Goal: Task Accomplishment & Management: Complete application form

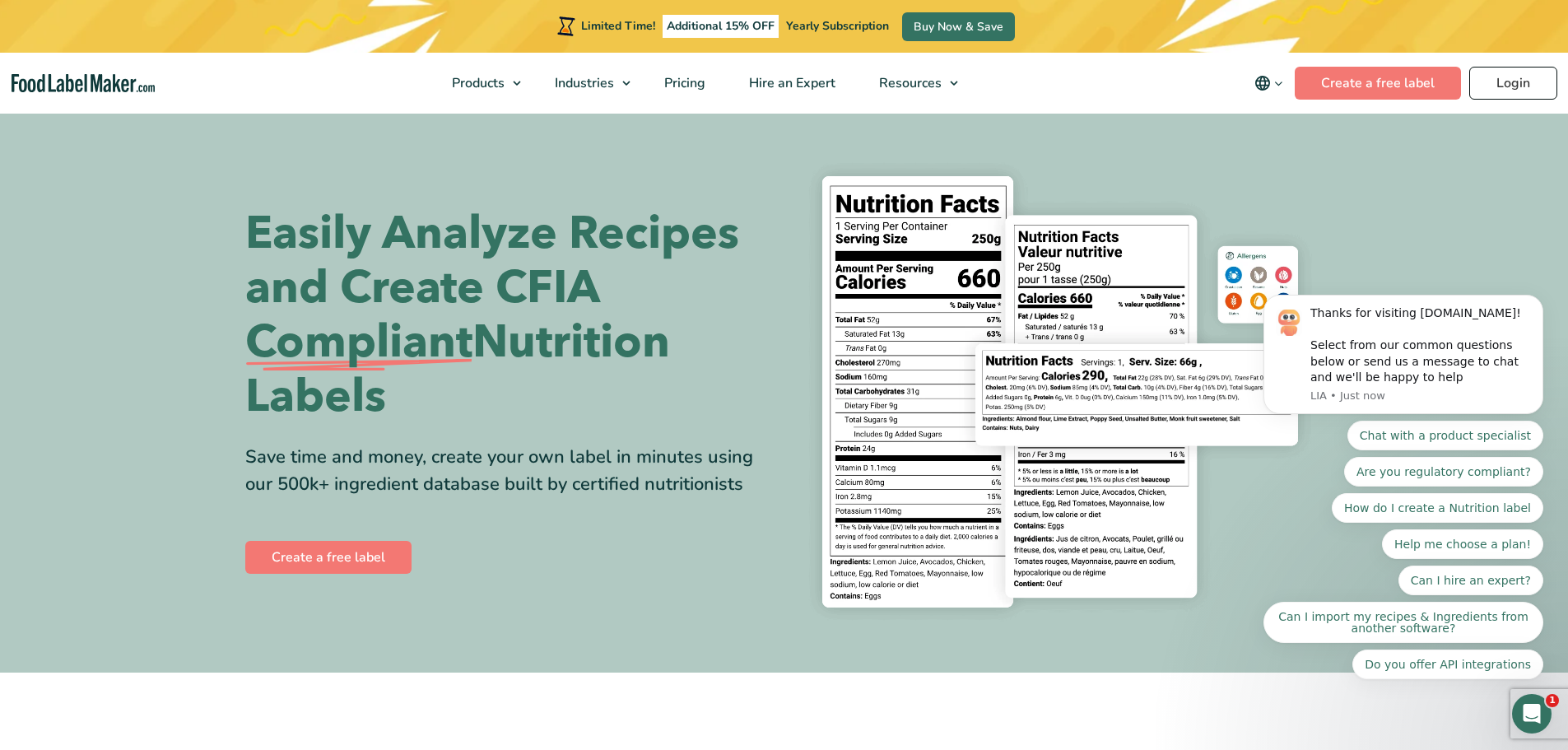
drag, startPoint x: 1507, startPoint y: 76, endPoint x: 1495, endPoint y: 82, distance: 13.4
click at [1507, 76] on link "Login" at bounding box center [1514, 83] width 88 height 33
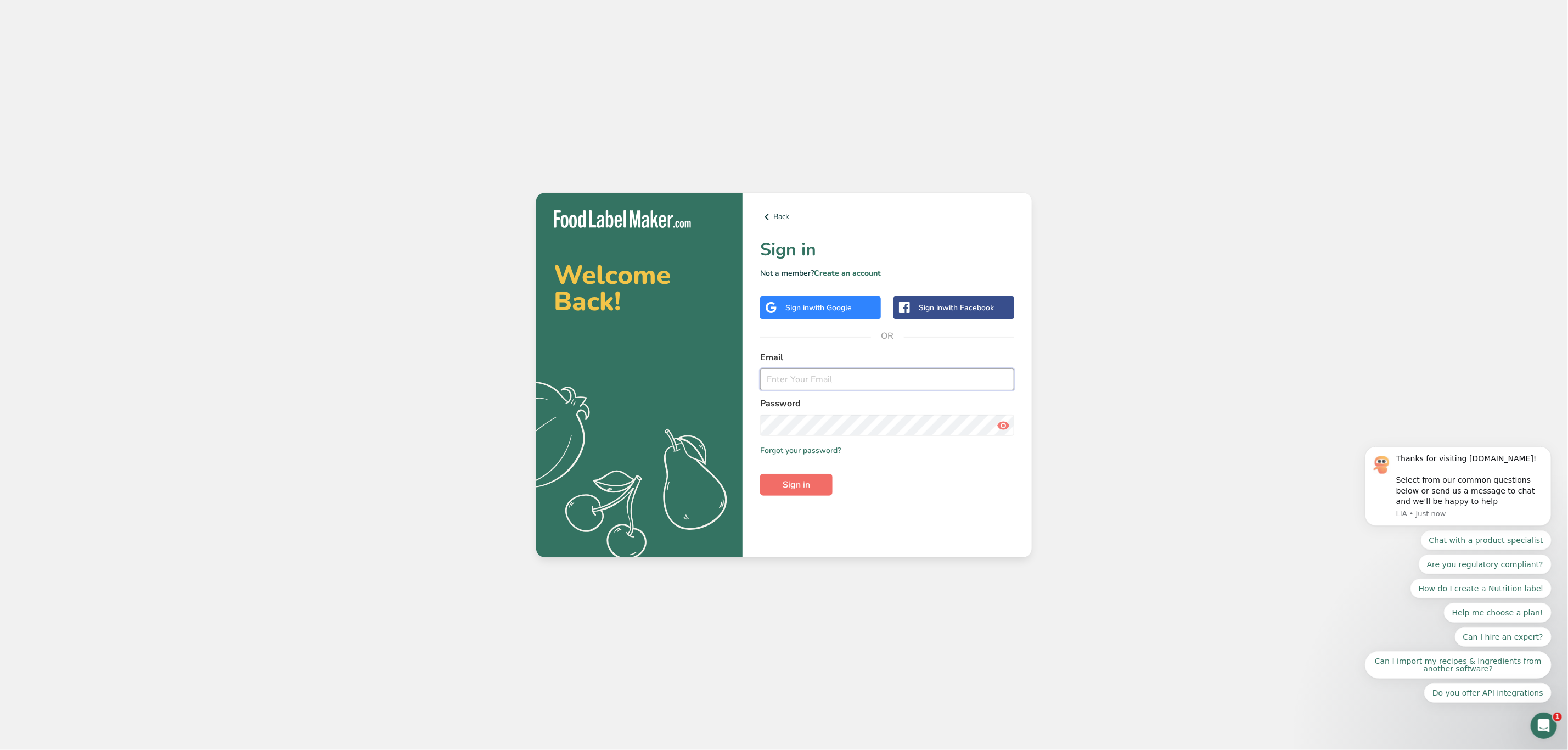
type input "[PERSON_NAME][EMAIL_ADDRESS][PERSON_NAME][DOMAIN_NAME]"
click at [815, 485] on button "Sign in" at bounding box center [797, 485] width 72 height 22
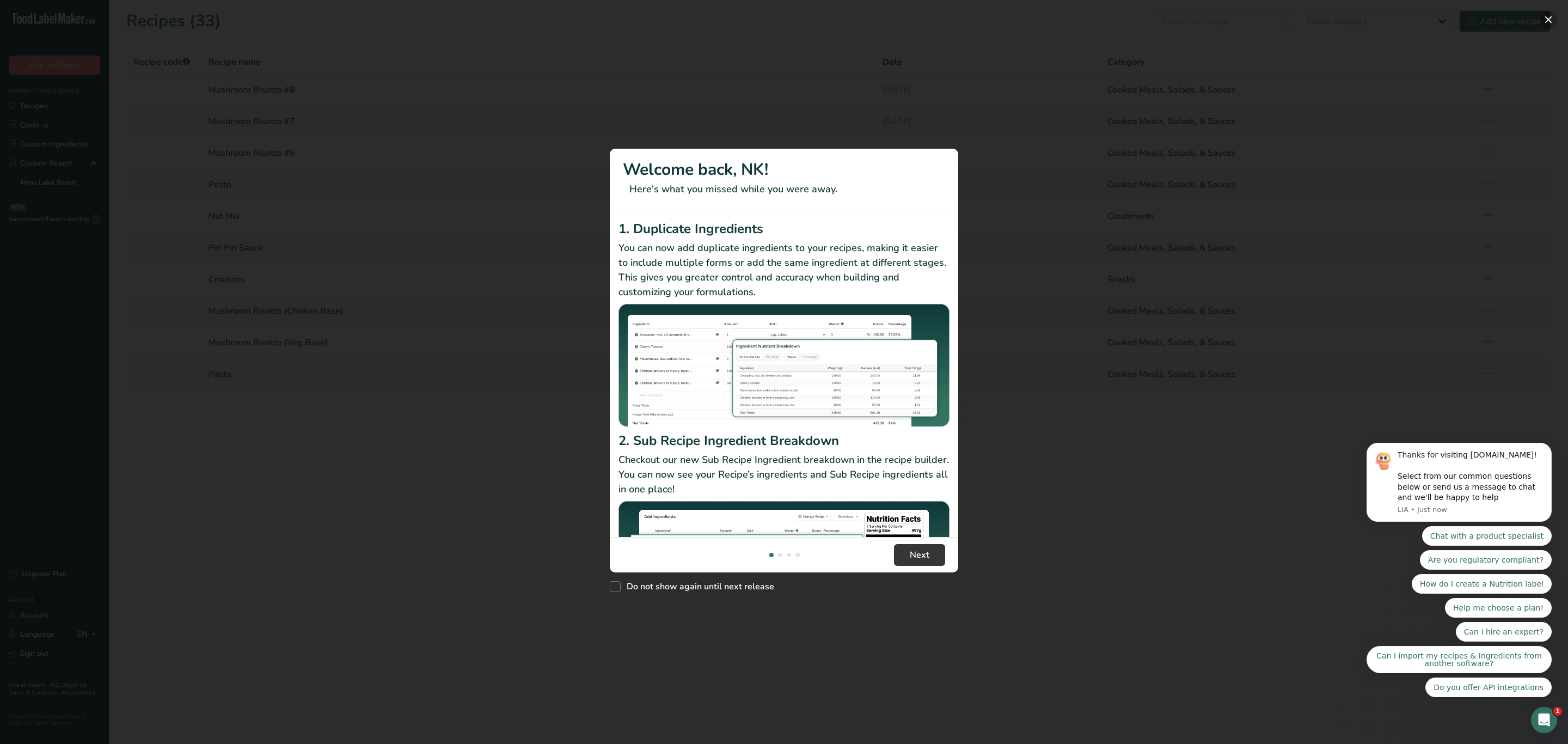
click at [1550, 15] on button "New Features" at bounding box center [1548, 19] width 18 height 18
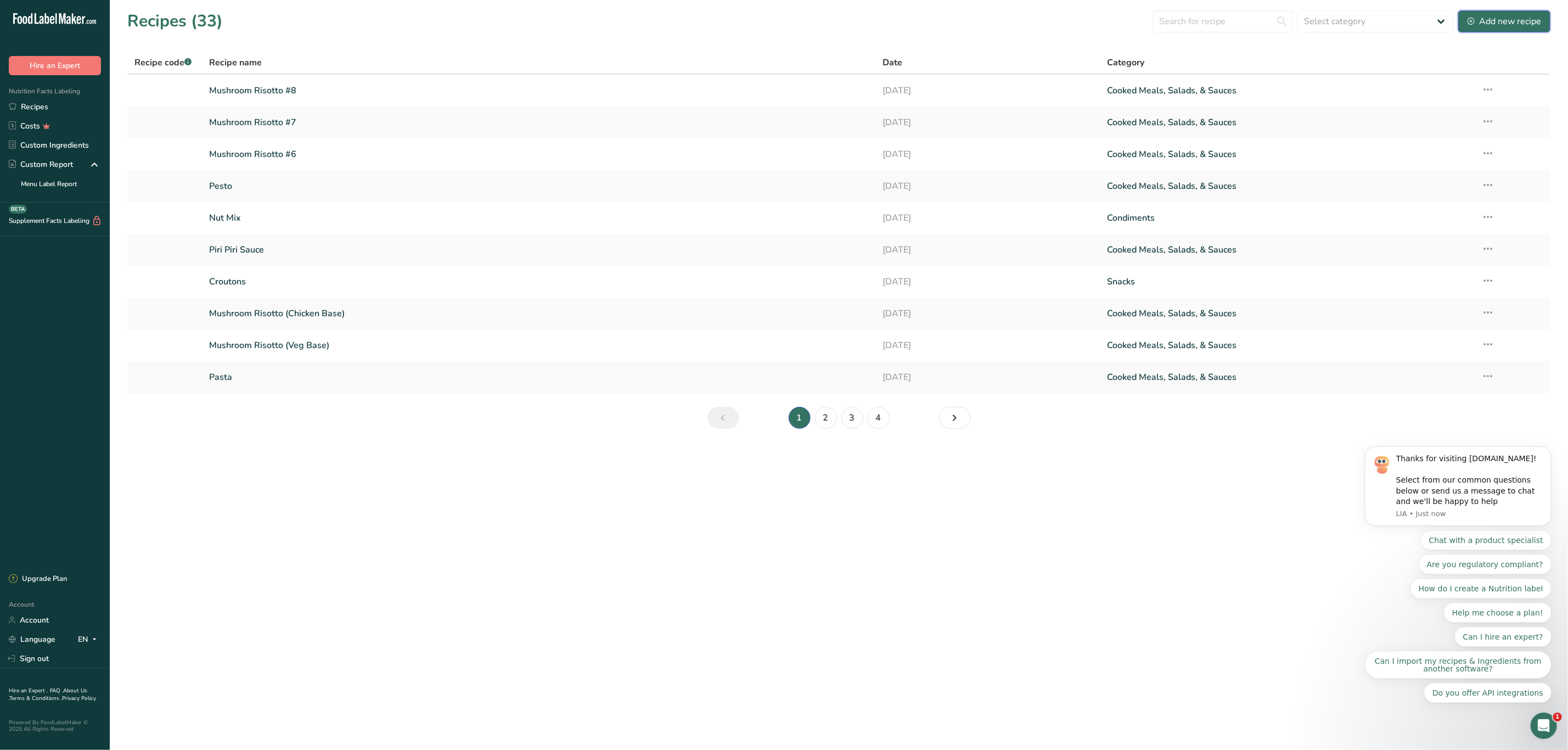
click at [1504, 20] on div "Add new recipe" at bounding box center [1505, 21] width 74 height 13
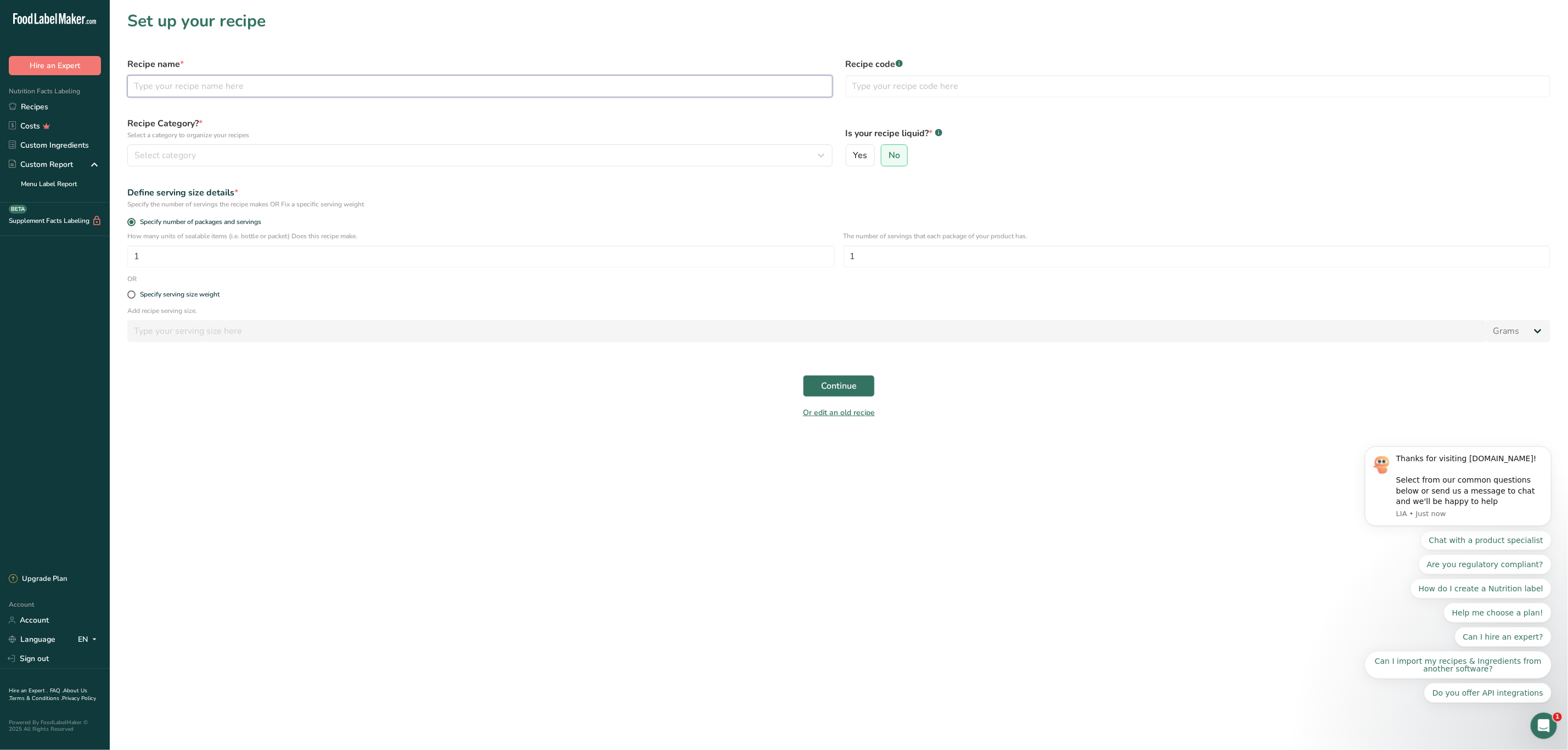
click at [196, 86] on input "text" at bounding box center [480, 87] width 705 height 22
type input "Roasted Seasoned Corn"
click at [177, 152] on span "Select category" at bounding box center [165, 155] width 61 height 13
click at [182, 297] on span "Cooked Meals, Salads, & Sauces" at bounding box center [195, 293] width 115 height 12
drag, startPoint x: 132, startPoint y: 294, endPoint x: 140, endPoint y: 300, distance: 10.0
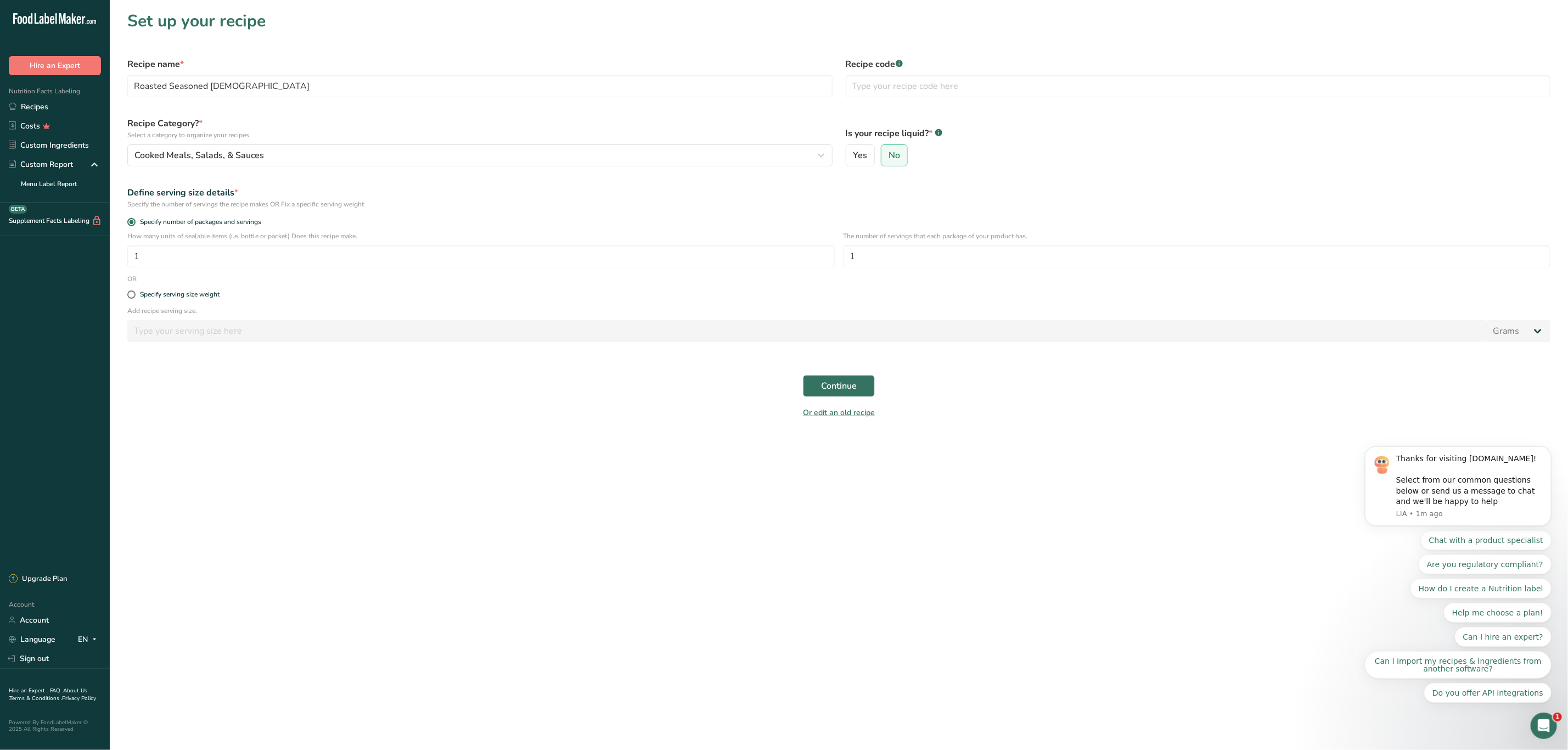
click at [133, 294] on span at bounding box center [131, 294] width 8 height 8
click at [133, 294] on input "Specify serving size weight" at bounding box center [131, 295] width 7 height 7
radio input "true"
radio input "false"
click at [169, 331] on input "number" at bounding box center [807, 331] width 1359 height 22
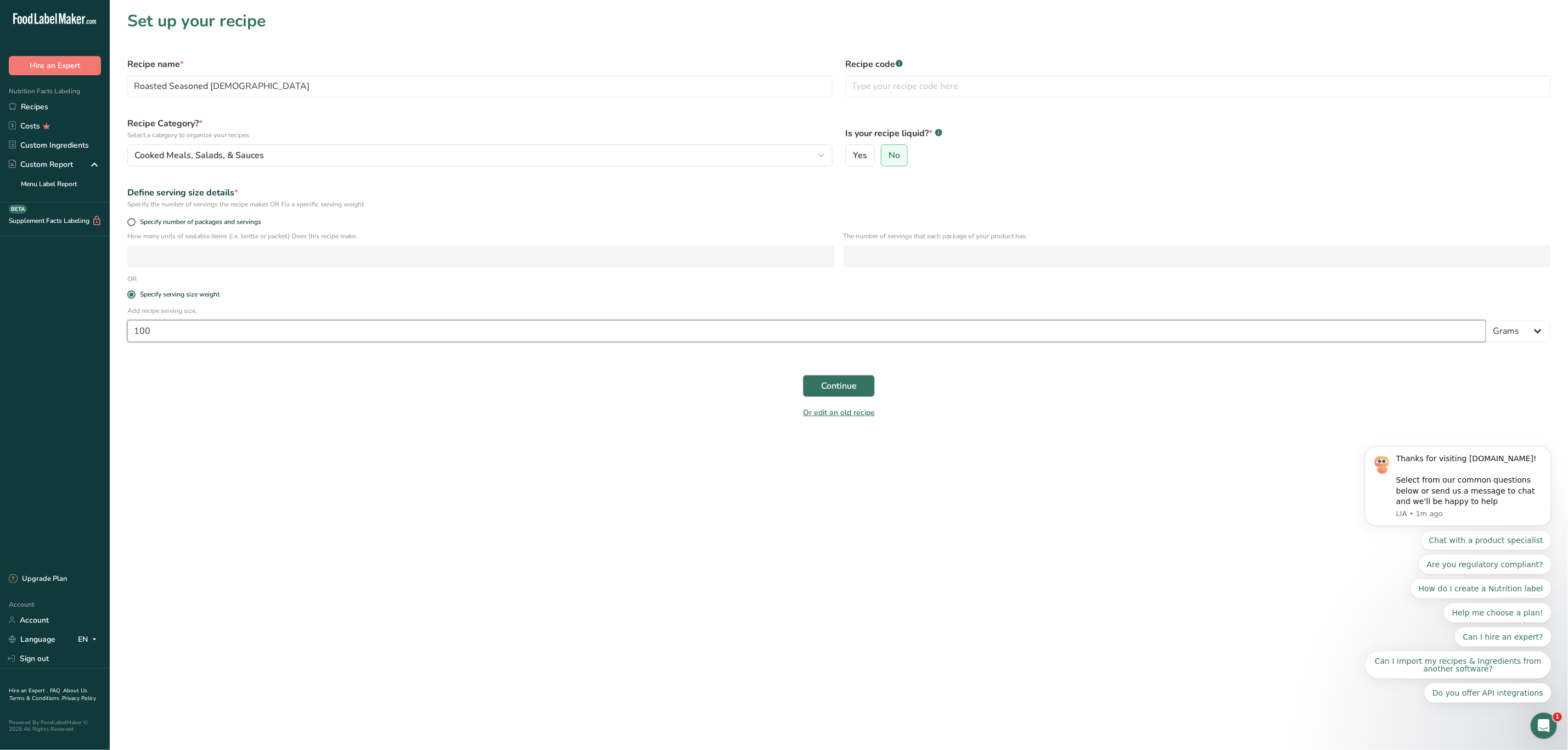
type input "100"
click at [832, 387] on span "Continue" at bounding box center [839, 385] width 36 height 13
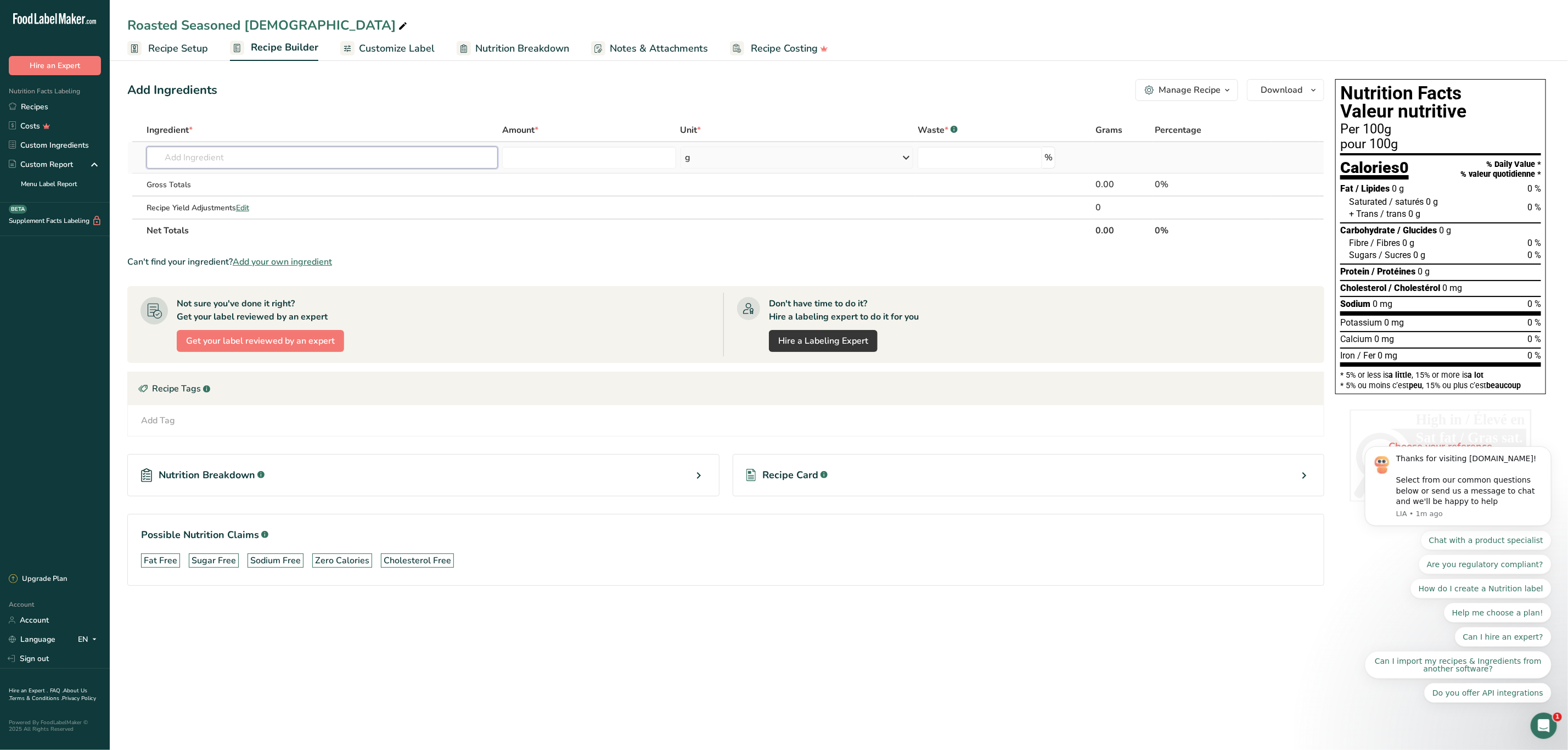
click at [201, 158] on input "text" at bounding box center [322, 158] width 352 height 22
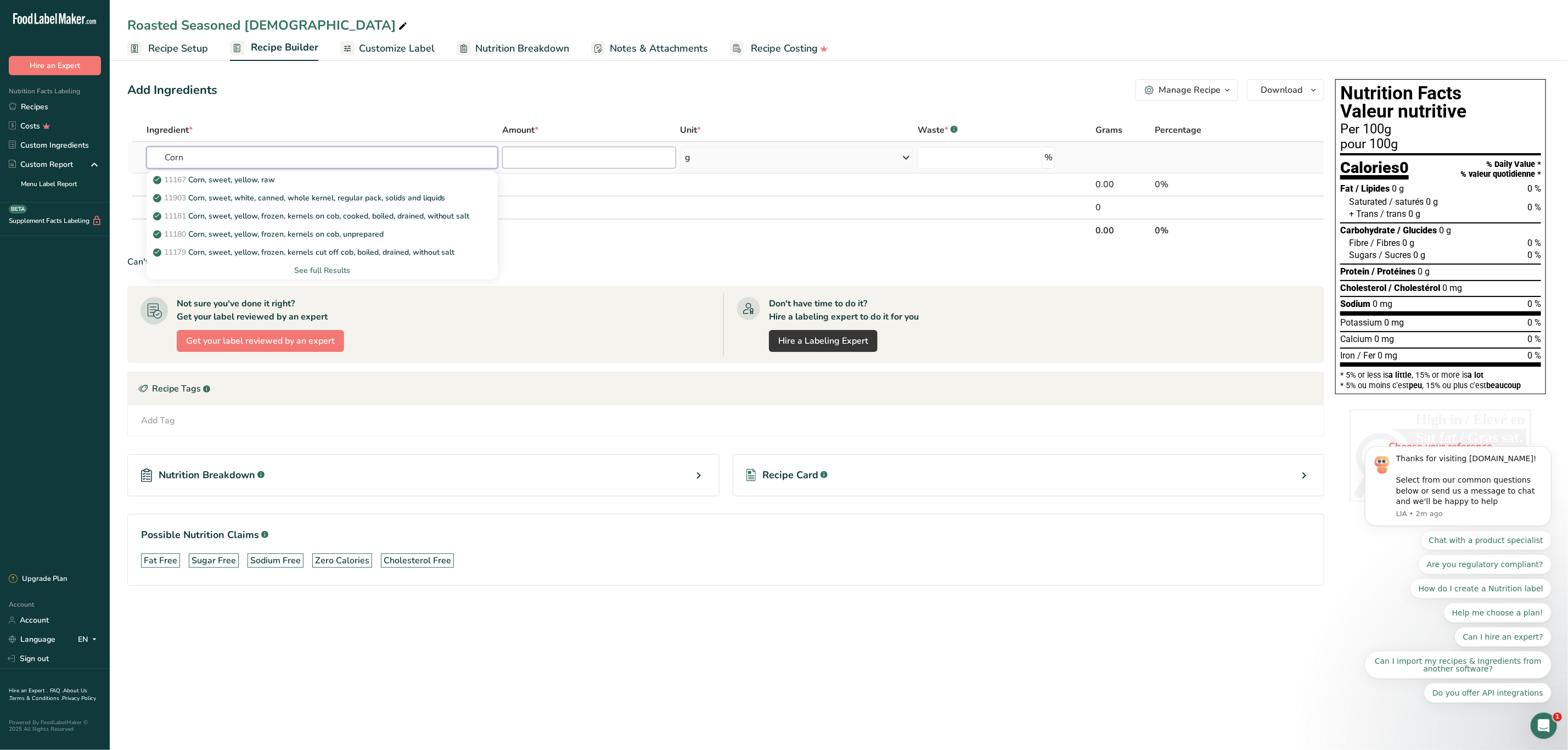
type input "Corn"
click at [530, 153] on input "number" at bounding box center [589, 158] width 174 height 22
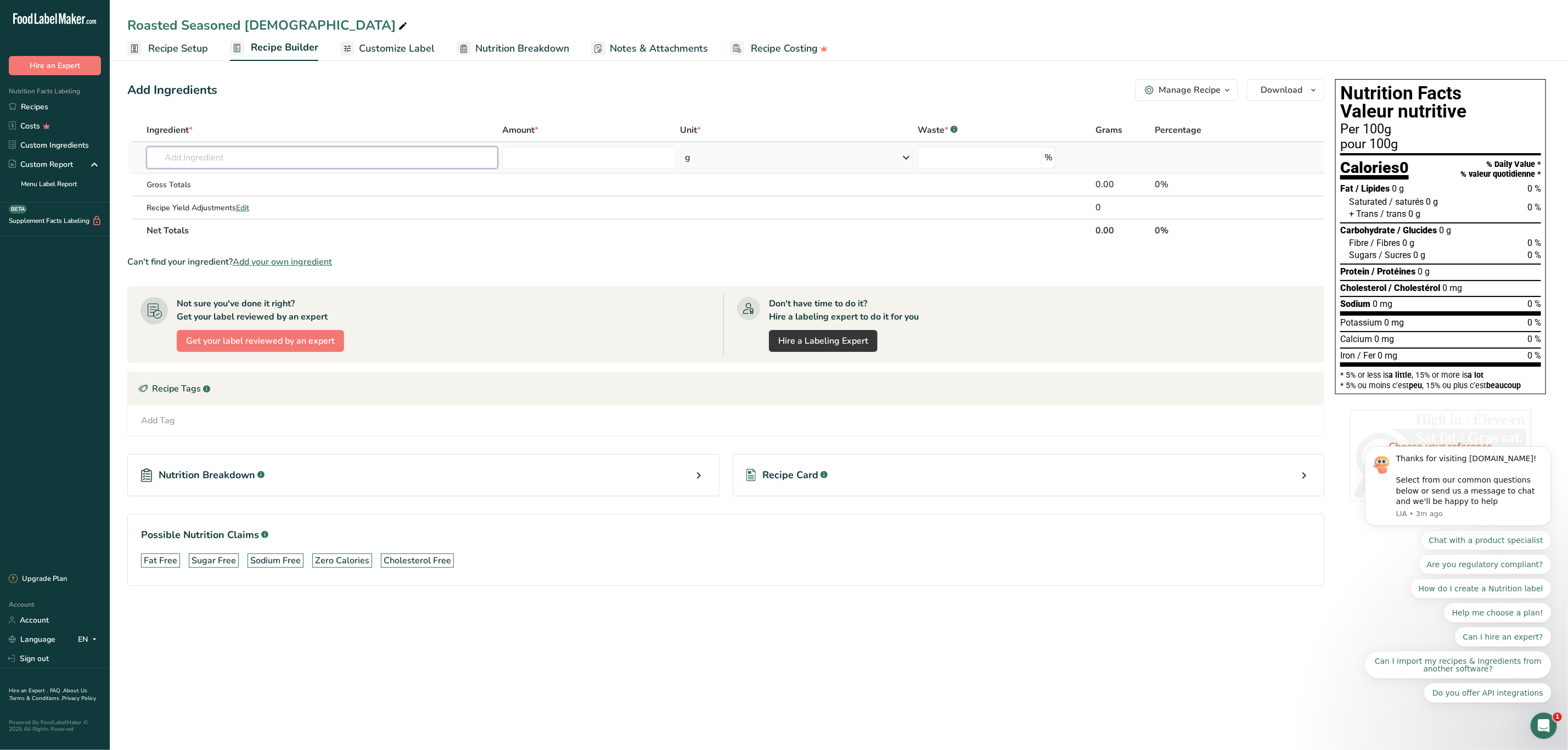
click at [268, 155] on input "text" at bounding box center [322, 158] width 352 height 22
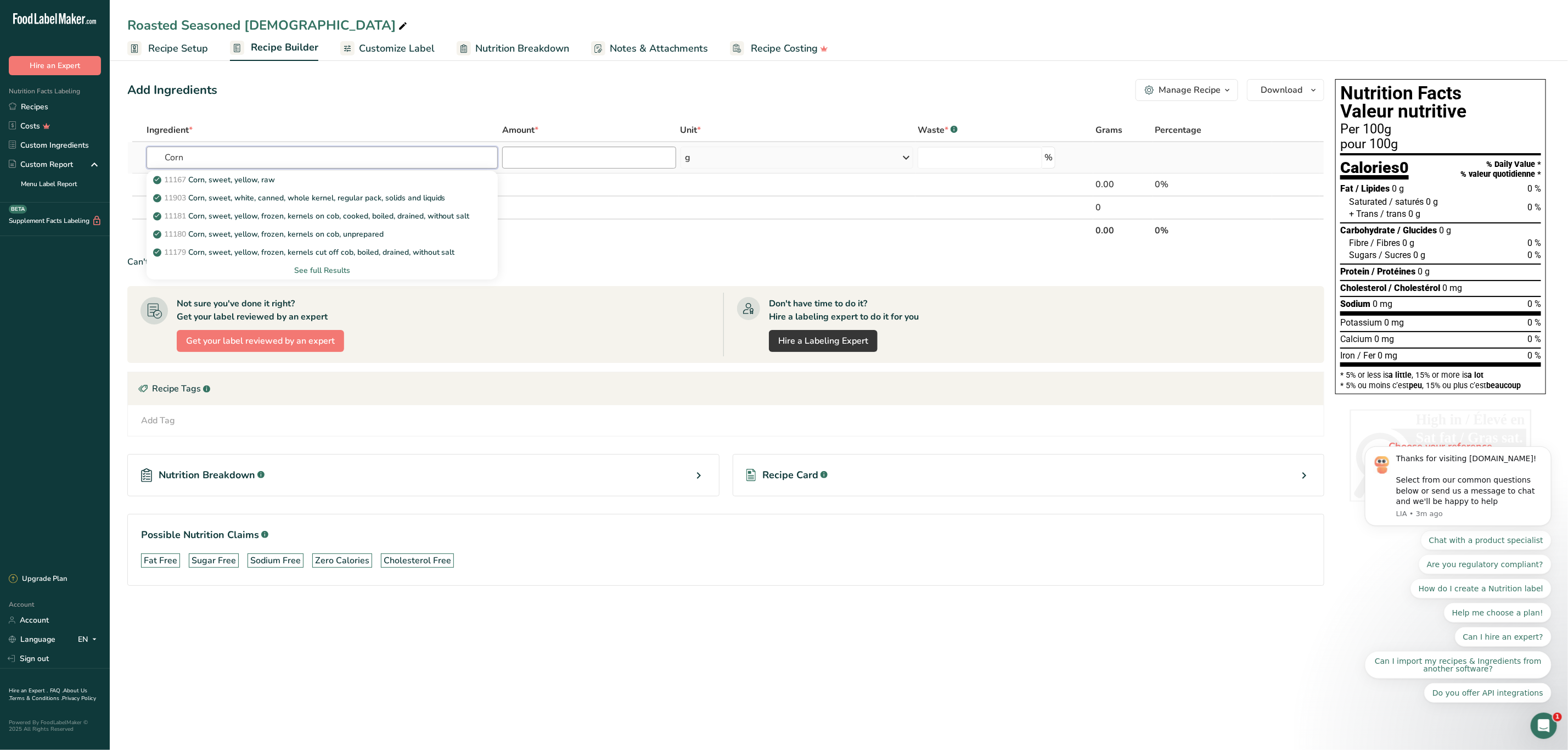
type input "Corn"
click at [535, 160] on input "number" at bounding box center [589, 158] width 174 height 22
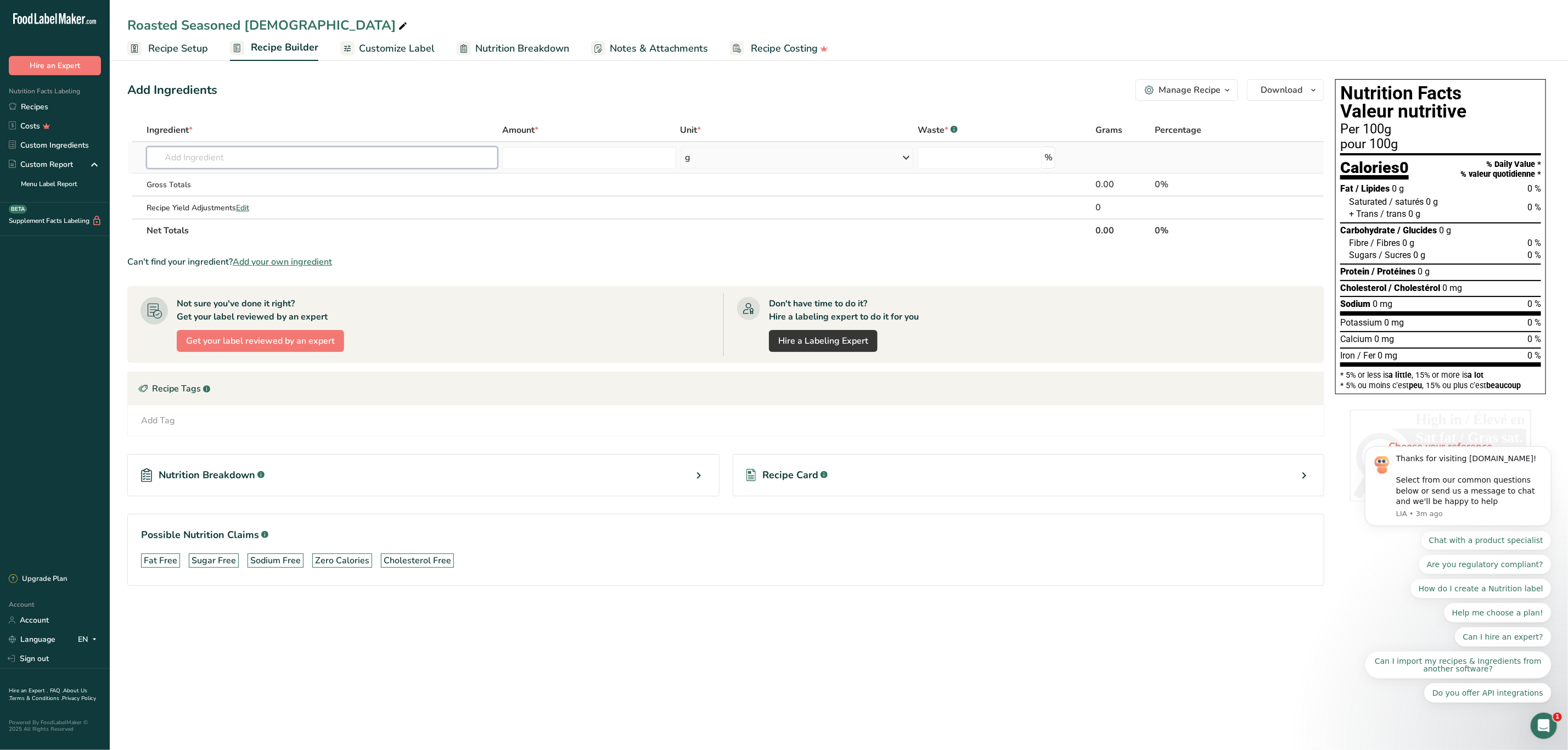
click at [204, 160] on input "text" at bounding box center [322, 158] width 352 height 22
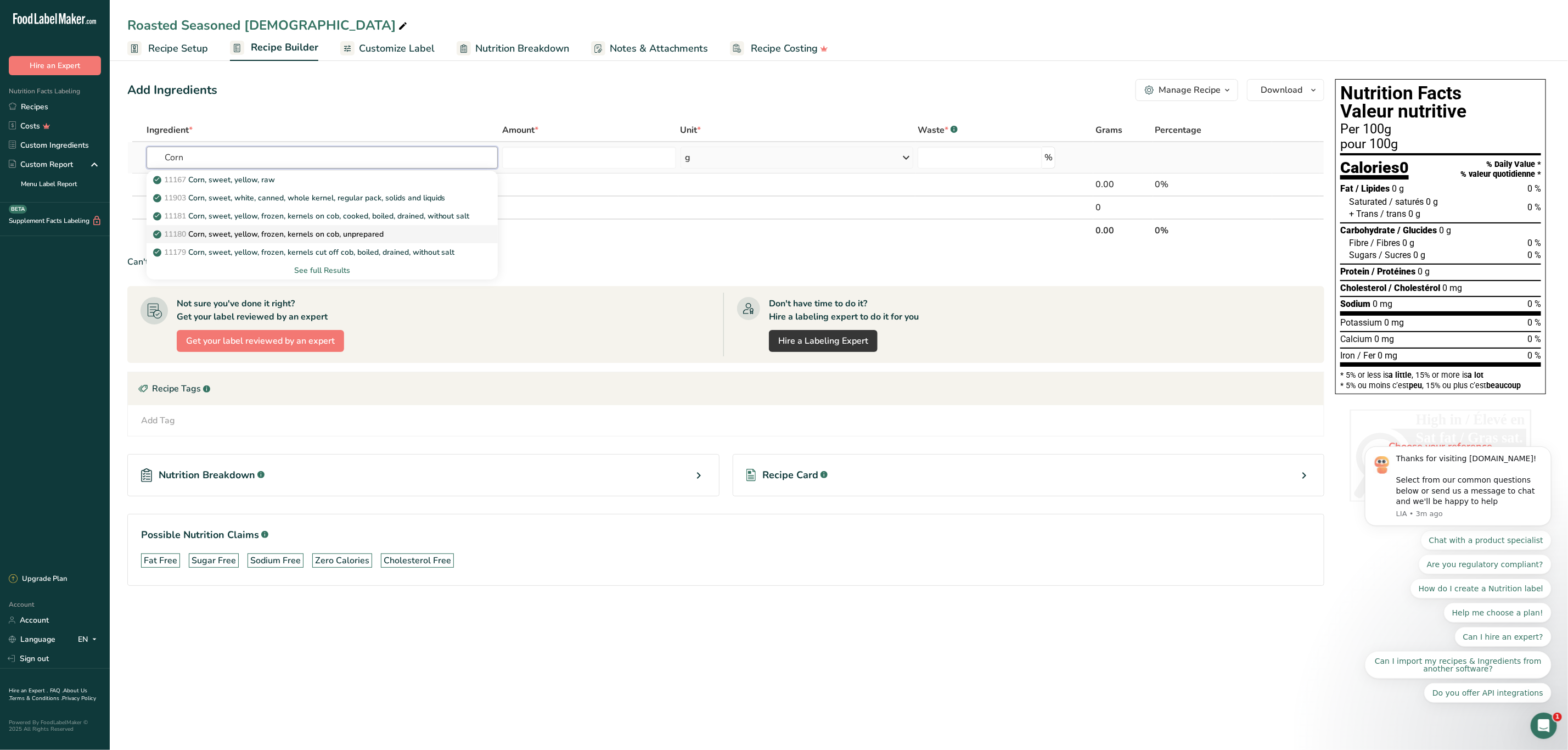
type input "Corn"
click at [253, 236] on p "11180 Corn, sweet, yellow, frozen, kernels on cob, unprepared" at bounding box center [269, 234] width 228 height 12
type input "Corn, sweet, yellow, frozen, kernels on cob, unprepared"
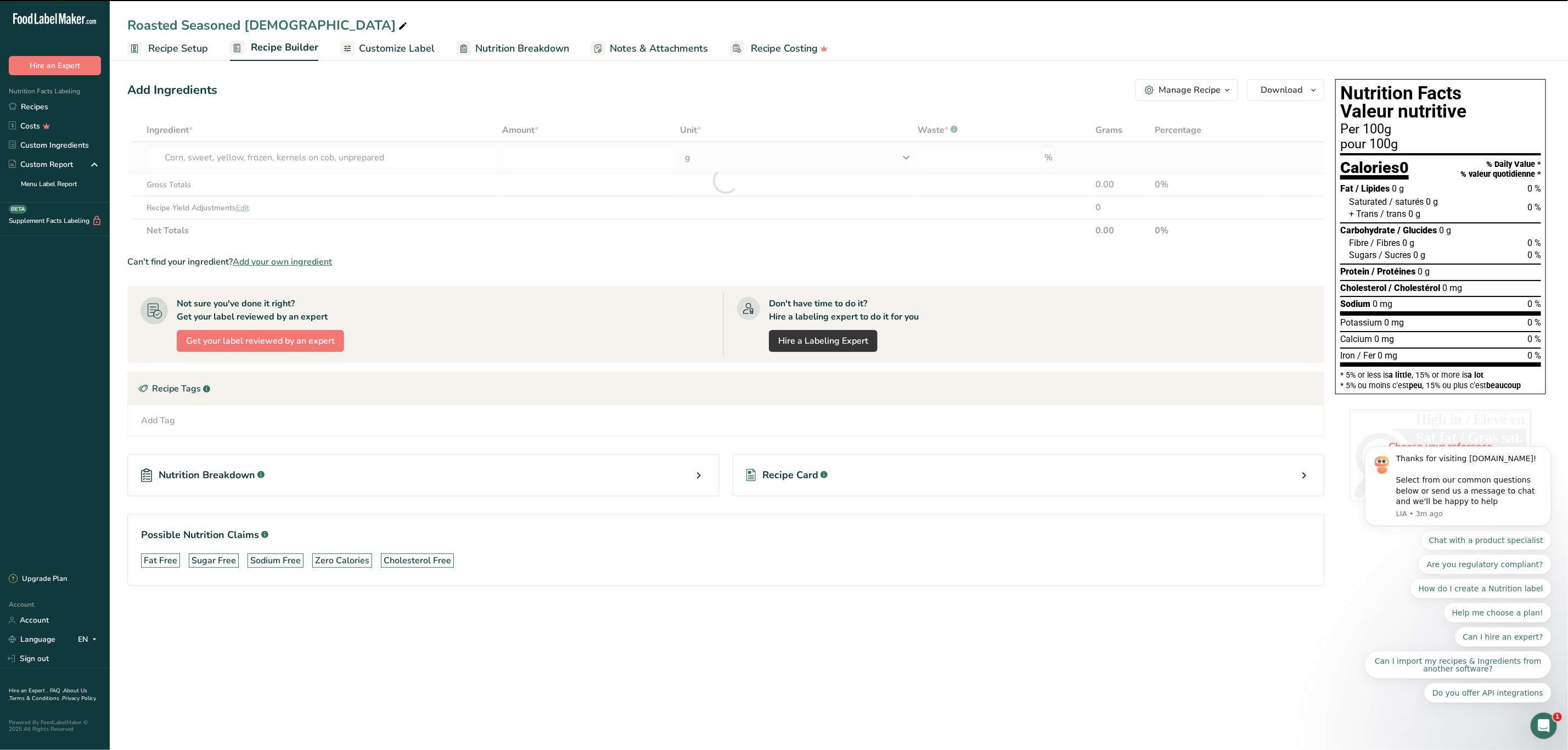
type input "0"
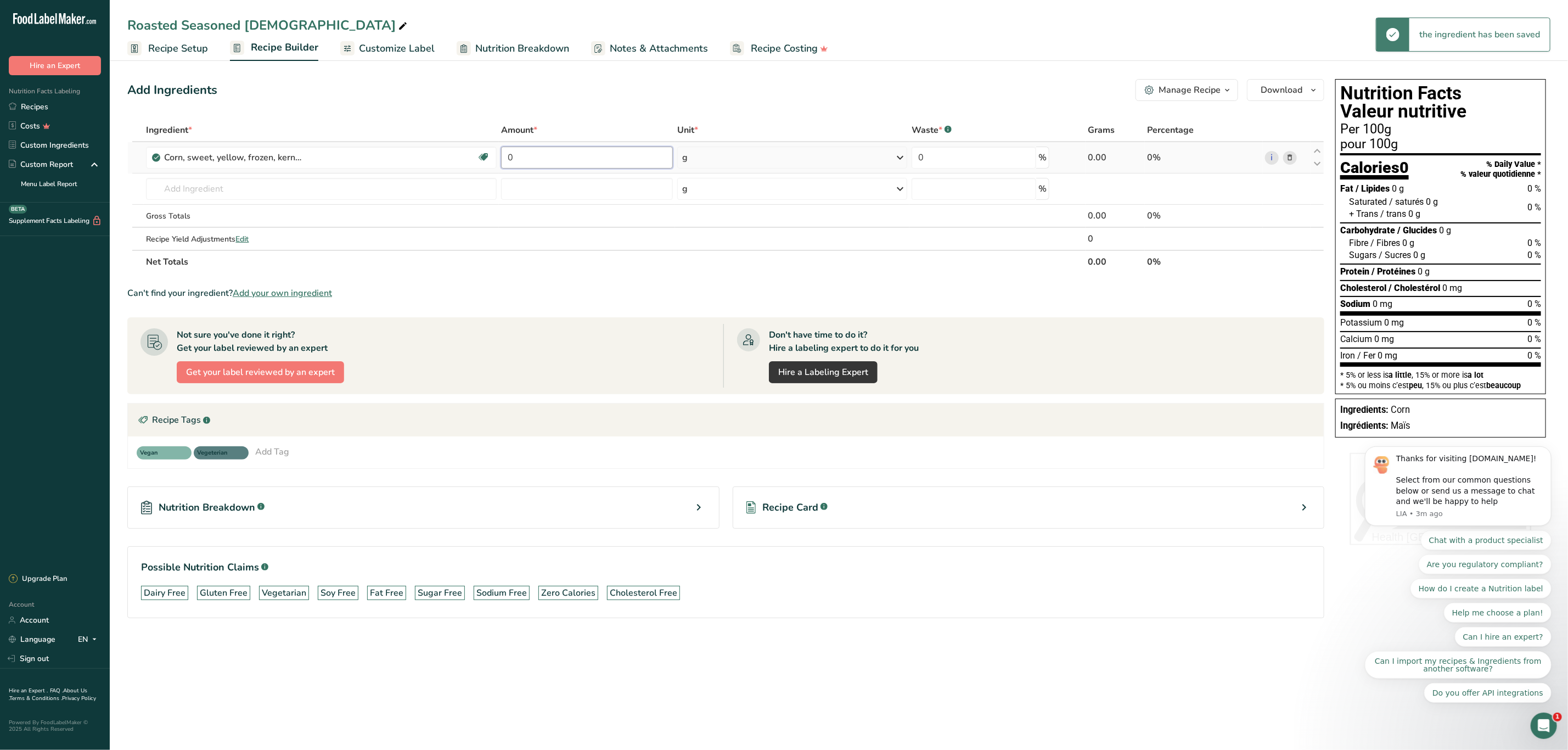
click at [530, 160] on input "0" at bounding box center [587, 158] width 172 height 22
type input "24"
click at [687, 158] on div "Ingredient * Amount * Unit * Waste * .a-a{fill:#347362;}.b-a{fill:#fff;} Grams …" at bounding box center [726, 196] width 1197 height 155
click at [892, 157] on div "g" at bounding box center [792, 158] width 230 height 22
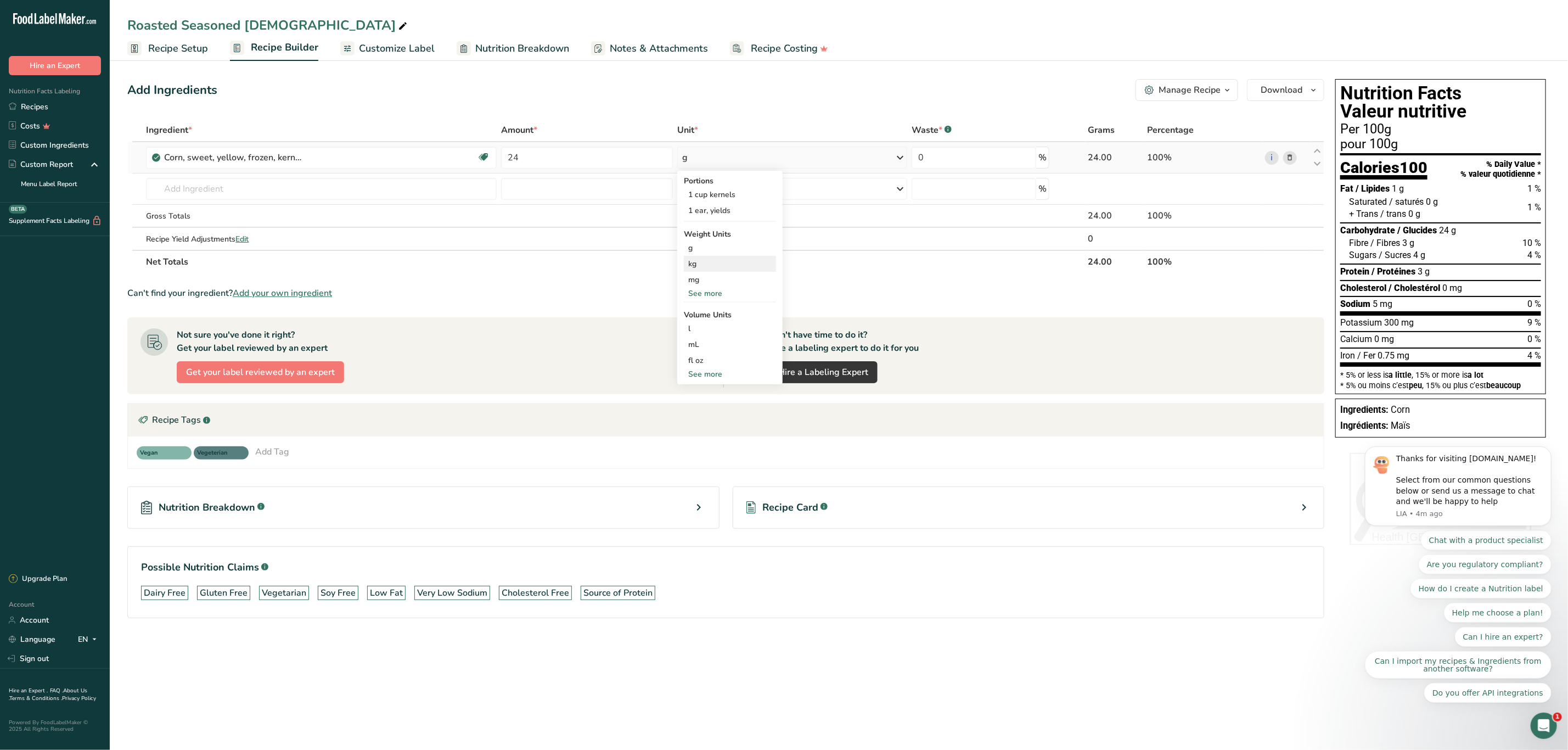
click at [713, 257] on div "kg" at bounding box center [730, 264] width 92 height 16
click at [230, 188] on input "text" at bounding box center [321, 189] width 350 height 22
click at [196, 191] on input "text" at bounding box center [321, 189] width 350 height 22
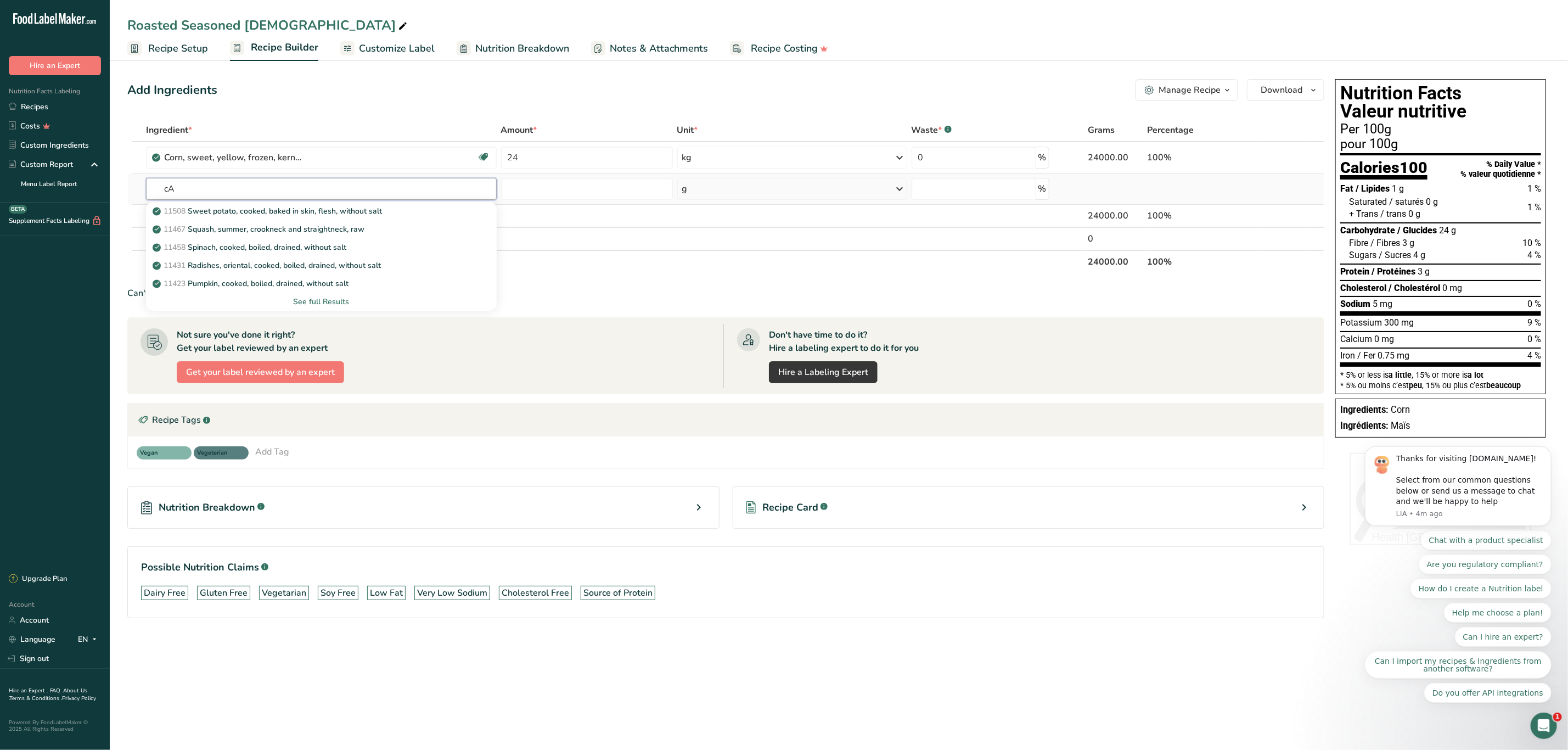
type input "c"
type input "Canola oil"
click at [206, 246] on p "4582 Oil, canola" at bounding box center [187, 247] width 66 height 12
type input "Oil, canola"
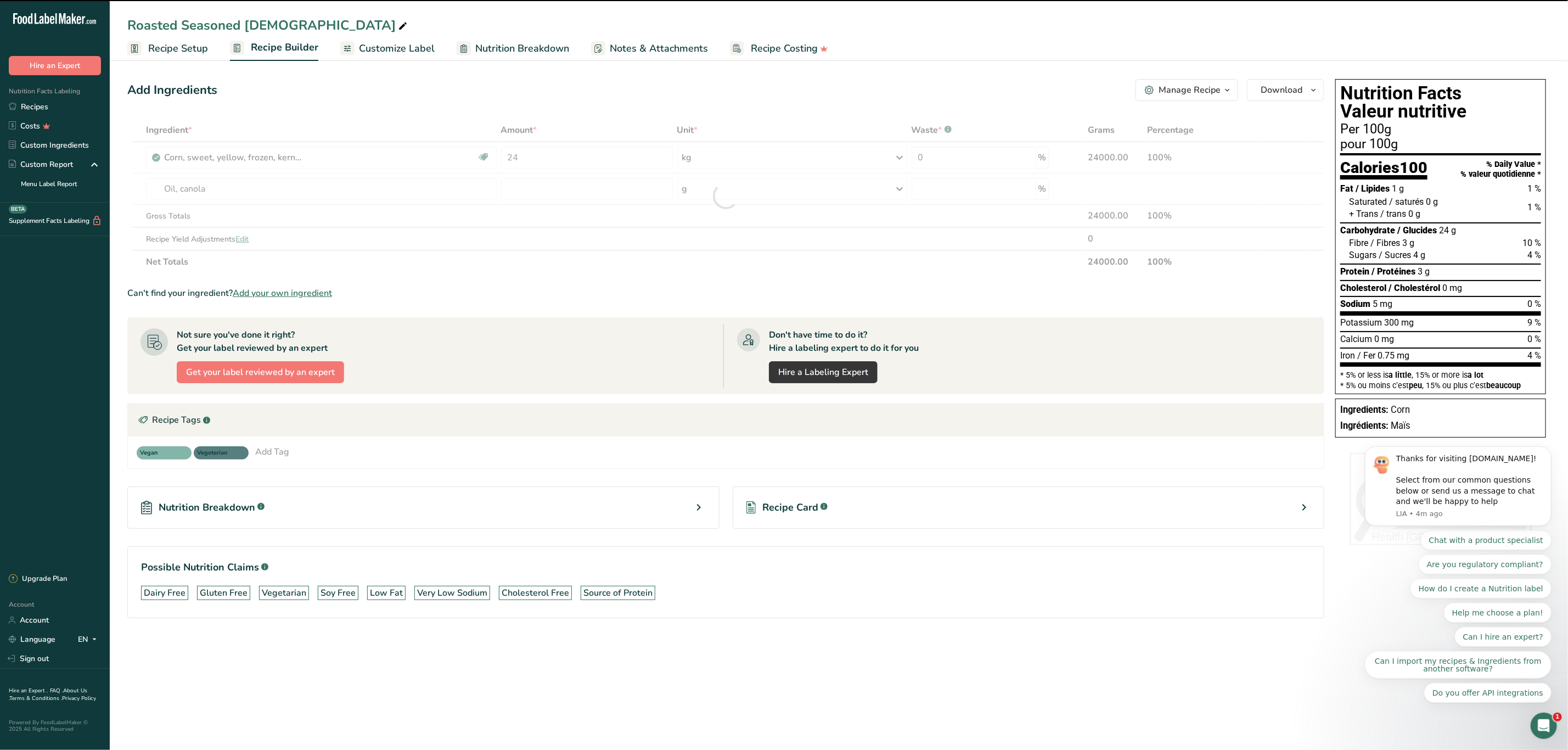
type input "0"
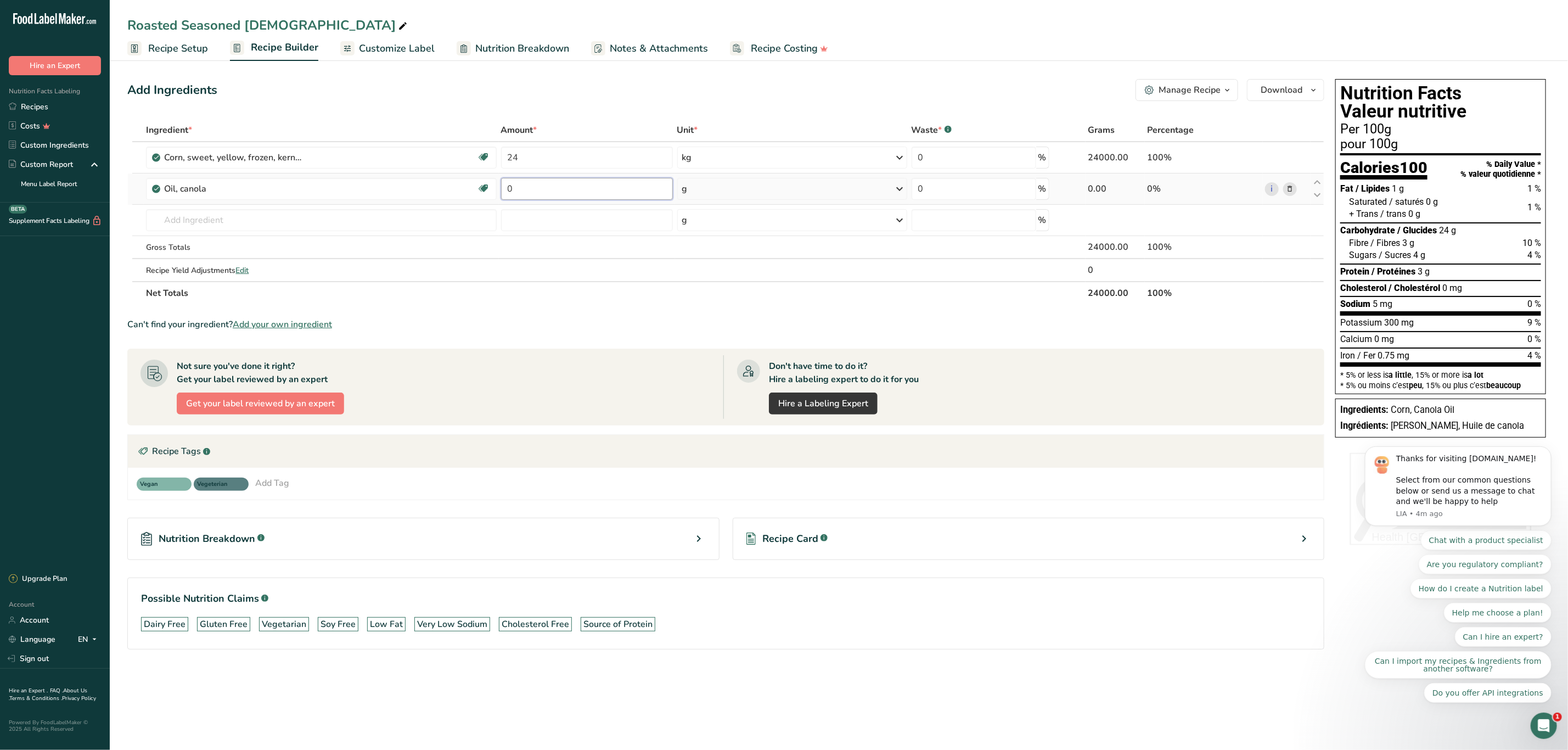
drag, startPoint x: 516, startPoint y: 190, endPoint x: 507, endPoint y: 186, distance: 9.8
click at [507, 186] on input "0" at bounding box center [587, 189] width 172 height 22
click at [902, 191] on div "Ingredient * Amount * Unit * Waste * .a-a{fill:#347362;}.b-a{fill:#fff;} Grams …" at bounding box center [726, 211] width 1197 height 186
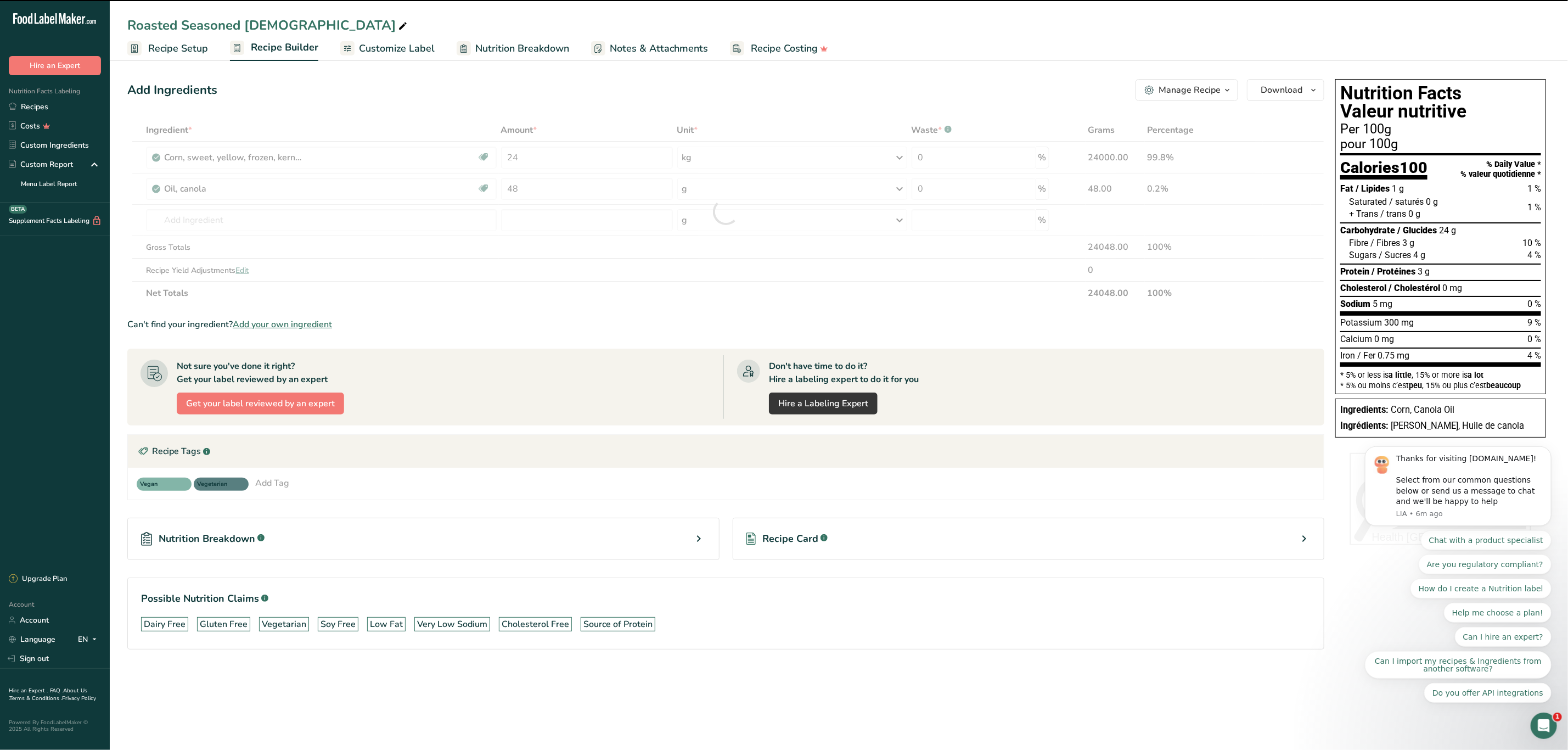
click at [354, 177] on div at bounding box center [726, 211] width 1197 height 186
click at [608, 190] on div at bounding box center [726, 211] width 1197 height 186
click at [789, 198] on div at bounding box center [726, 211] width 1197 height 186
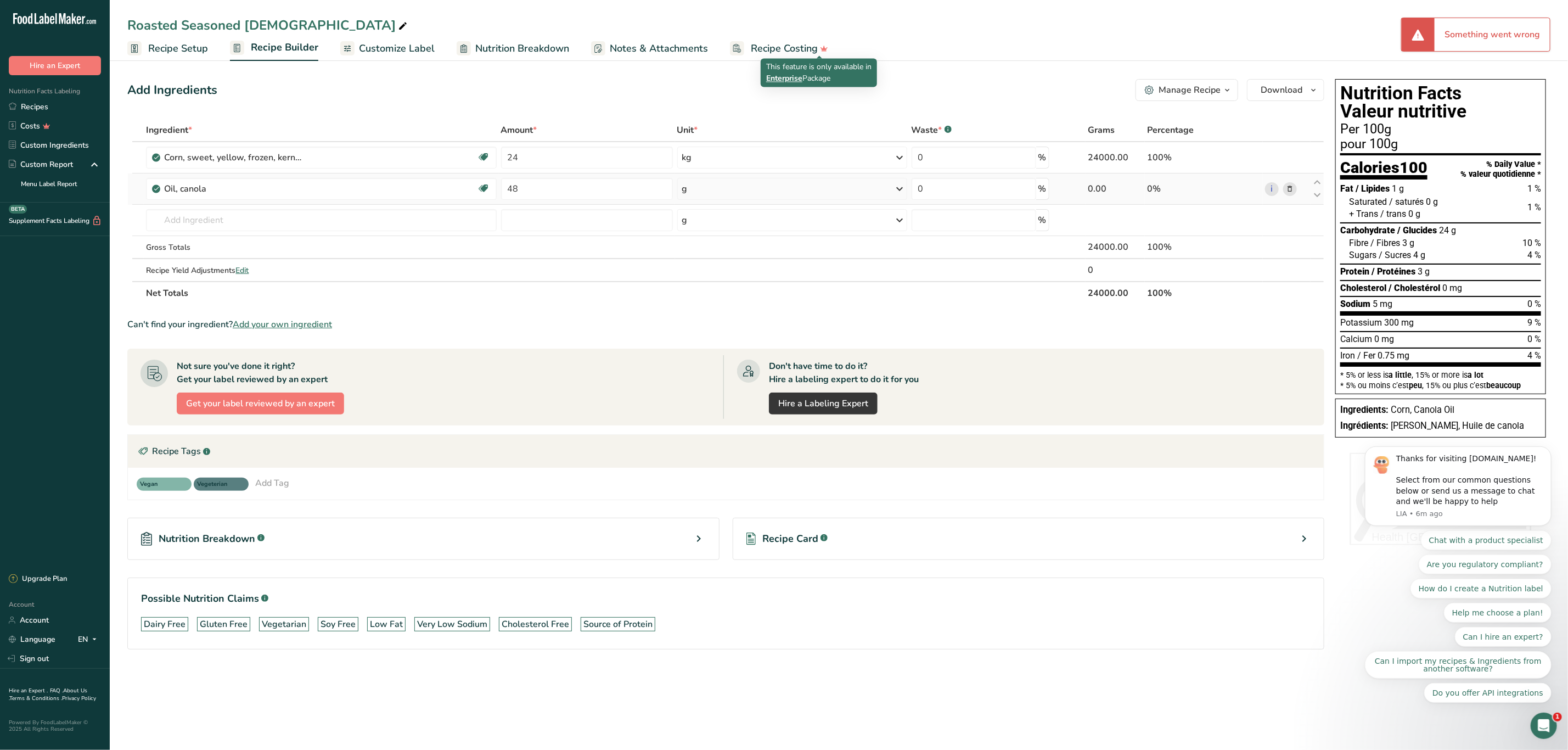
type input "0"
click at [901, 185] on icon at bounding box center [900, 189] width 13 height 20
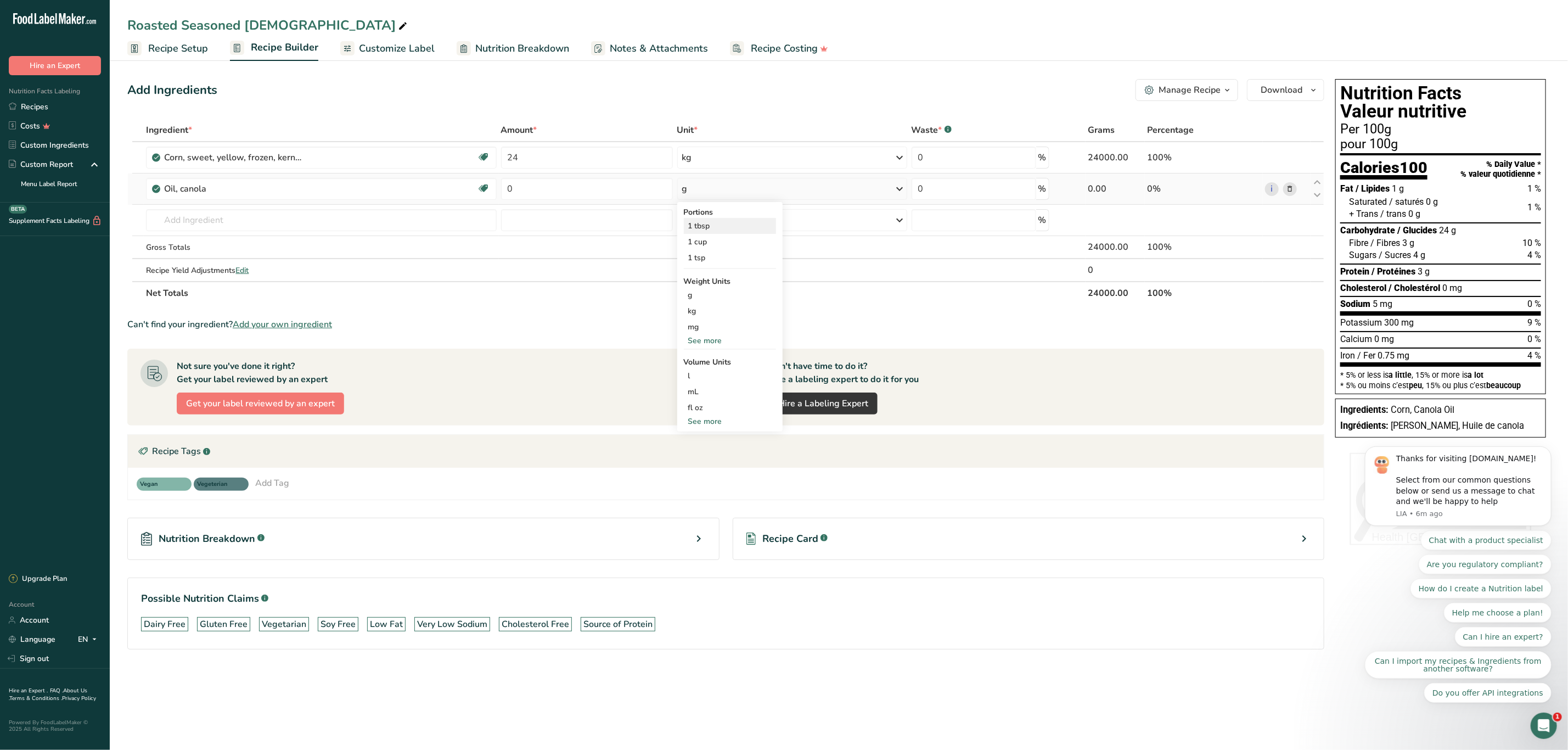
click at [719, 228] on div "1 tbsp" at bounding box center [730, 226] width 92 height 16
click at [531, 188] on input "0" at bounding box center [587, 189] width 172 height 22
click at [900, 185] on div "Ingredient * Amount * Unit * Waste * .a-a{fill:#347362;}.b-a{fill:#fff;} Grams …" at bounding box center [726, 211] width 1197 height 186
drag, startPoint x: 517, startPoint y: 187, endPoint x: 500, endPoint y: 184, distance: 17.3
click at [500, 184] on td "0" at bounding box center [587, 189] width 176 height 31
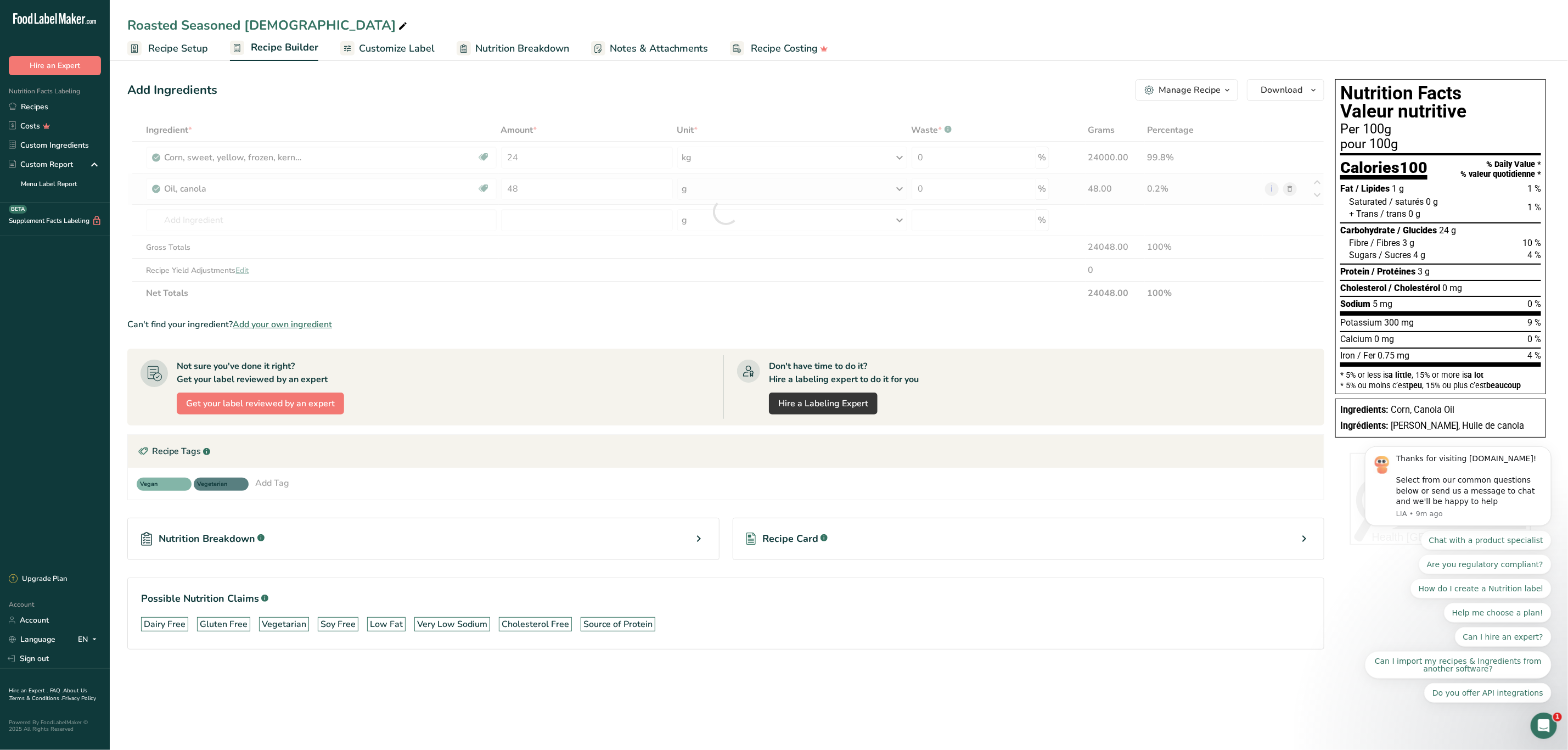
click at [697, 185] on div "Ingredient * Amount * Unit * Waste * .a-a{fill:#347362;}.b-a{fill:#fff;} Grams …" at bounding box center [726, 211] width 1197 height 186
click at [905, 186] on icon at bounding box center [900, 189] width 13 height 20
drag, startPoint x: 536, startPoint y: 187, endPoint x: 469, endPoint y: 185, distance: 67.0
click at [469, 185] on tr "Oil, canola Source of Omega 3 Dairy free Gluten free Vegan Vegetarian Soy free …" at bounding box center [725, 189] width 1196 height 31
click at [897, 188] on div "Ingredient * Amount * Unit * Waste * .a-a{fill:#347362;}.b-a{fill:#fff;} Grams …" at bounding box center [726, 211] width 1197 height 186
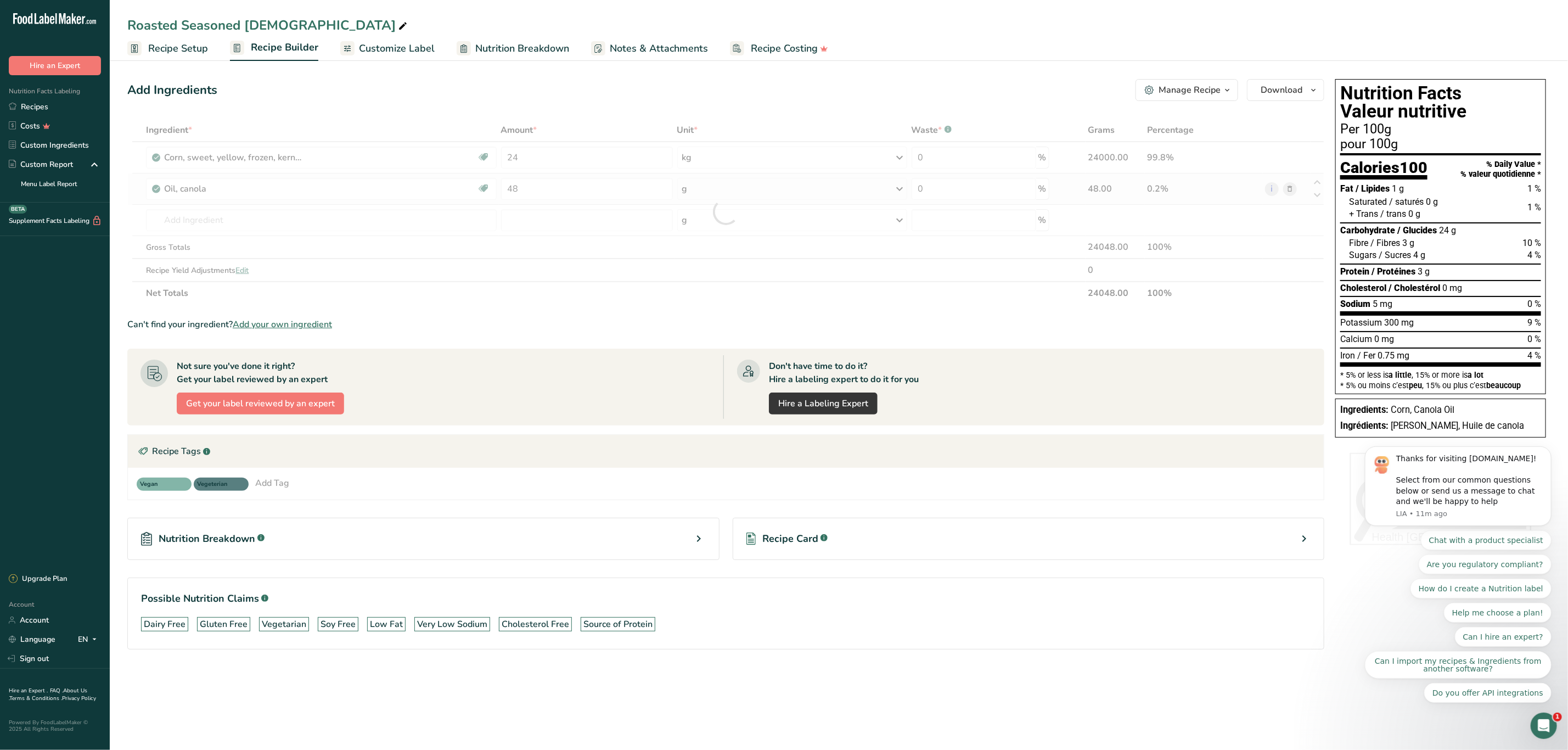
click at [901, 193] on div "Ingredient * Amount * Unit * Waste * .a-a{fill:#347362;}.b-a{fill:#fff;} Grams …" at bounding box center [726, 211] width 1197 height 186
type input "0"
click at [43, 663] on link "Sign out" at bounding box center [55, 658] width 110 height 19
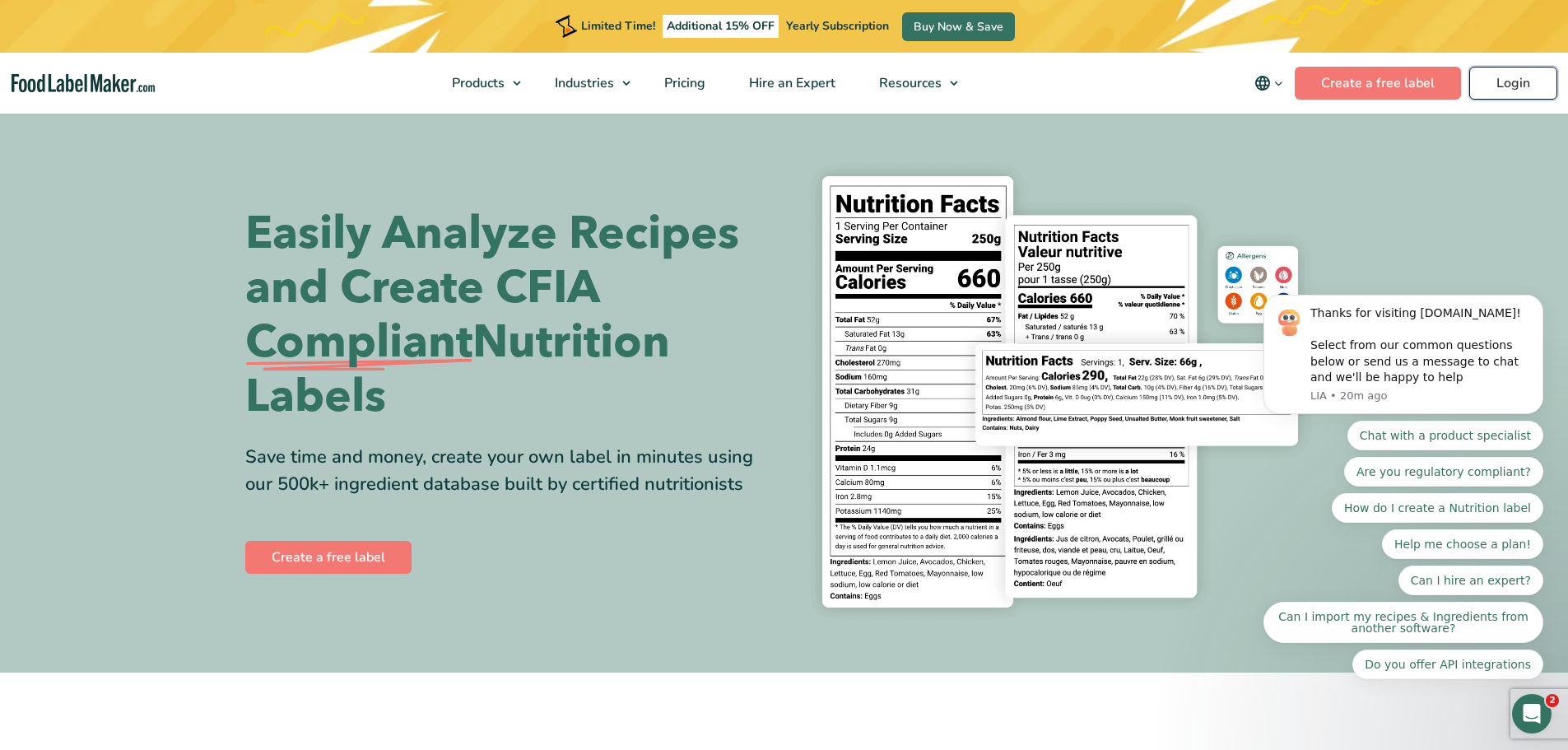
click at [1489, 78] on link "Login" at bounding box center [1514, 83] width 88 height 33
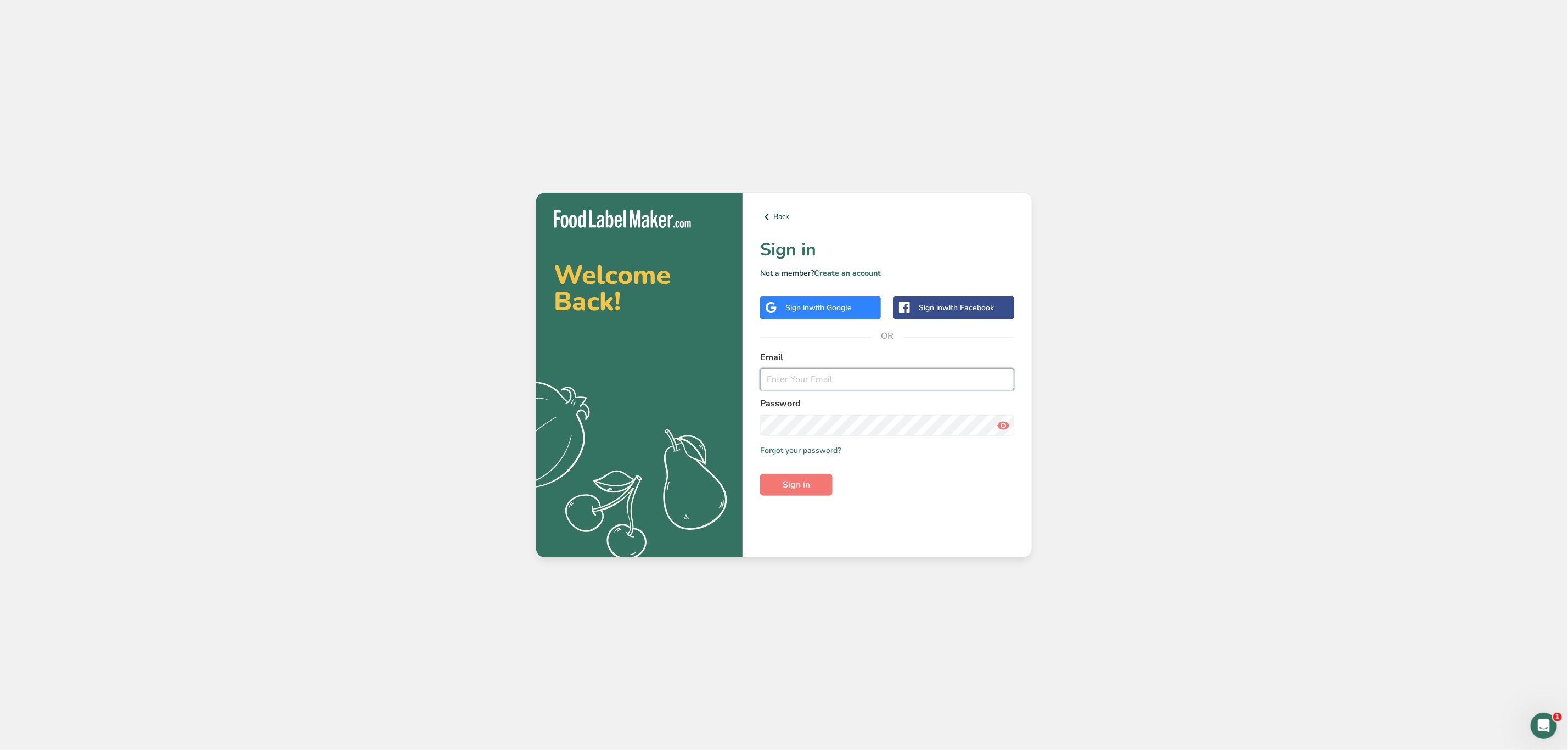
type input "[PERSON_NAME][EMAIL_ADDRESS][PERSON_NAME][DOMAIN_NAME]"
click at [789, 485] on span "Sign in" at bounding box center [796, 484] width 28 height 13
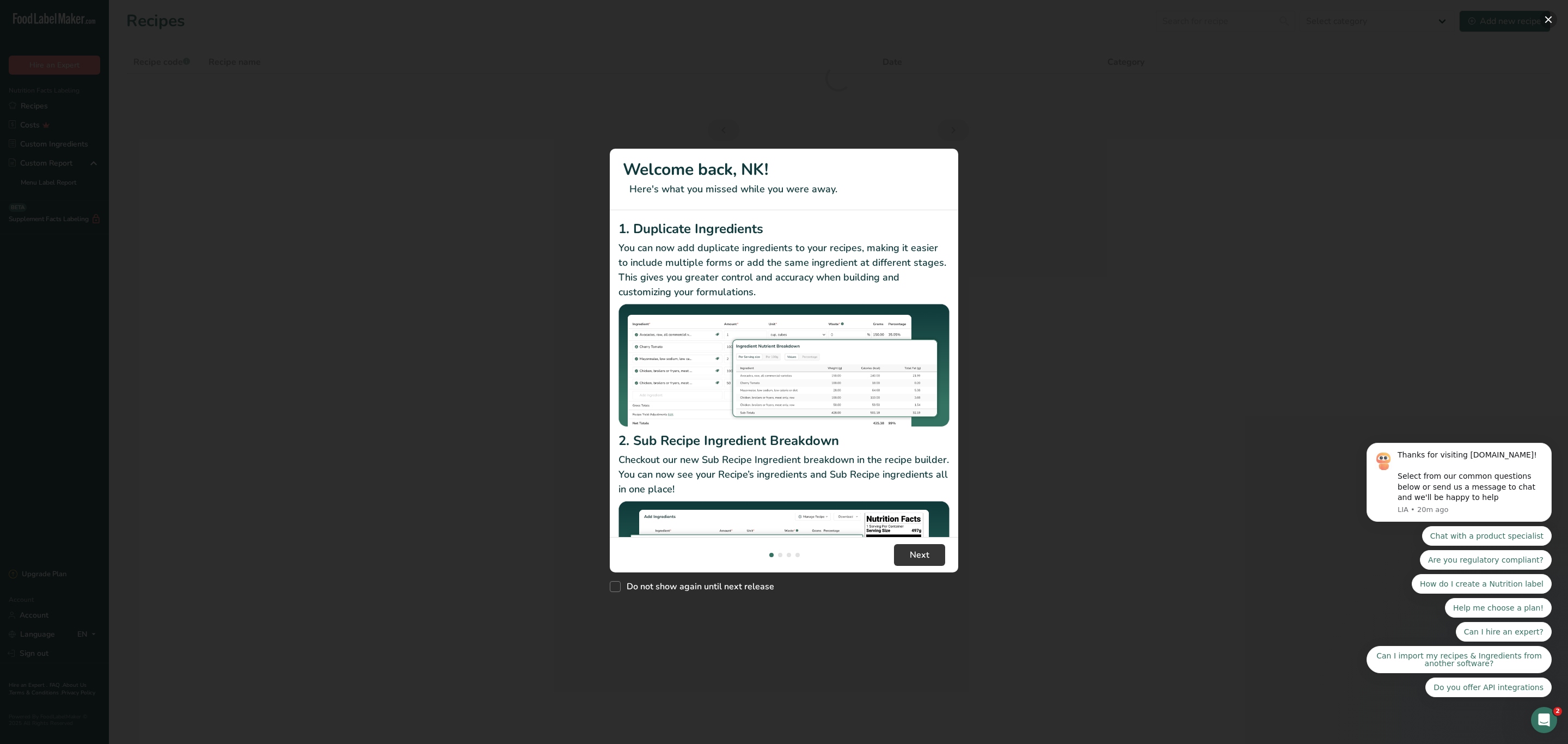
click at [1549, 18] on button "New Features" at bounding box center [1548, 19] width 18 height 18
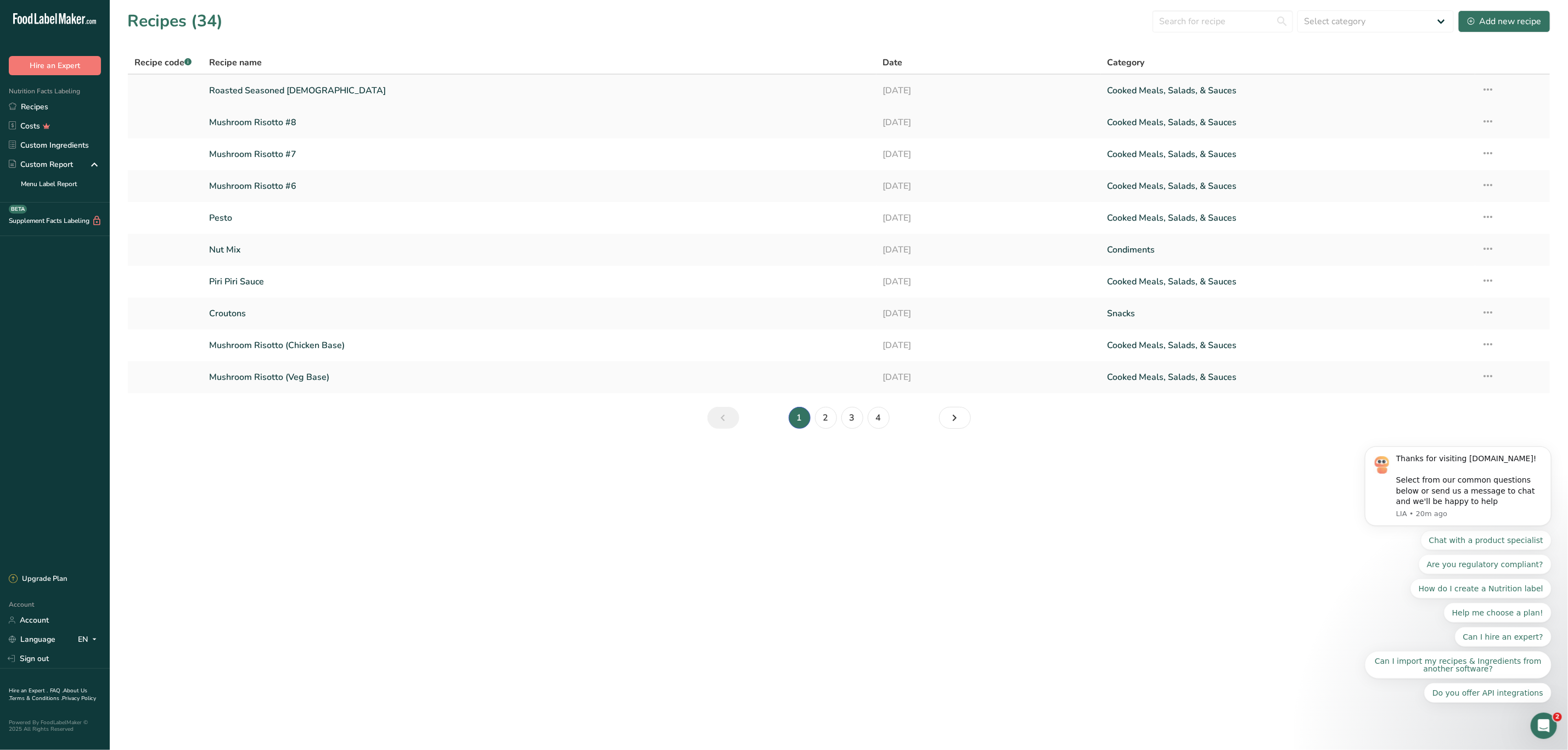
click at [274, 90] on link "Roasted Seasoned Corn" at bounding box center [539, 91] width 660 height 23
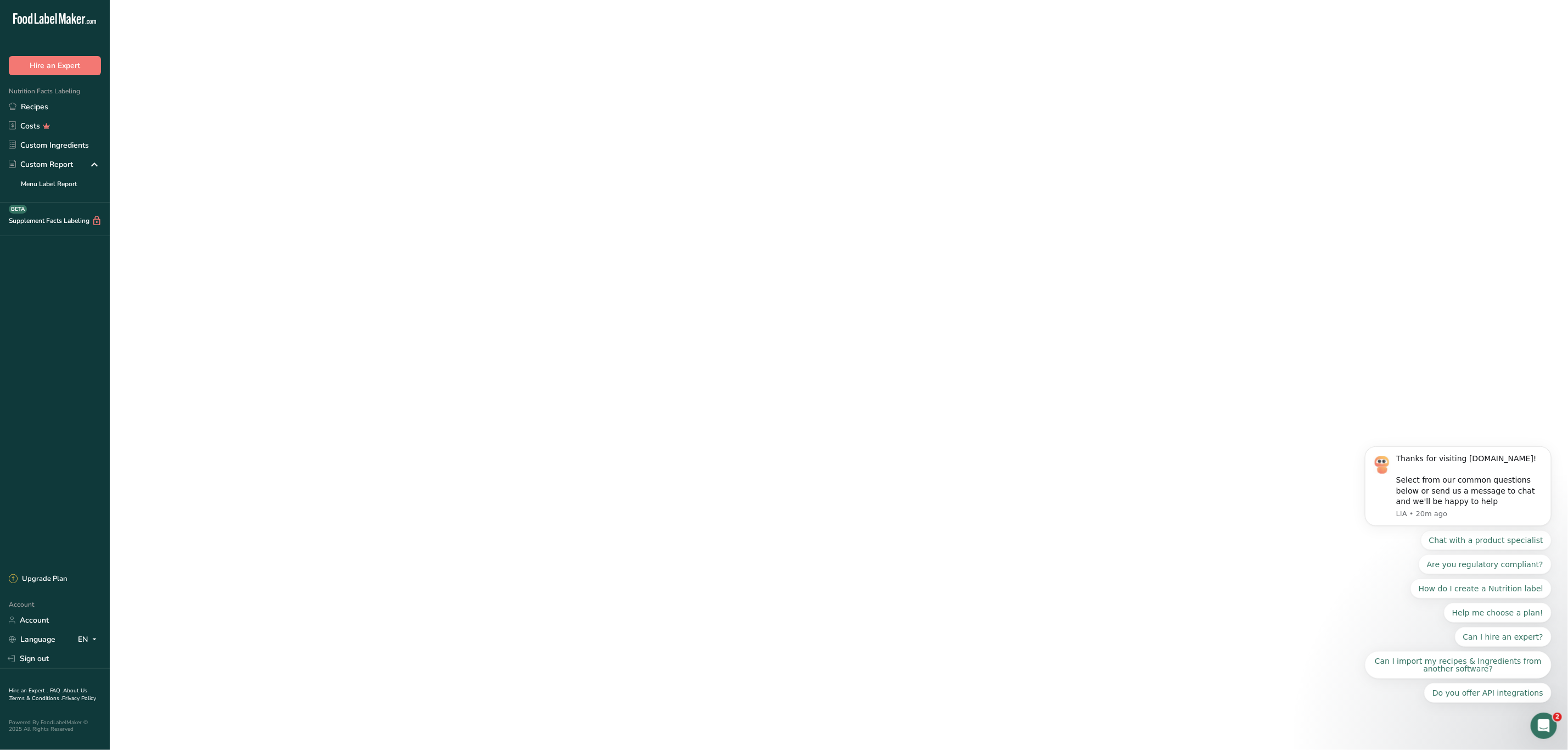
click at [274, 90] on link "Roasted Seasoned Corn" at bounding box center [539, 91] width 660 height 23
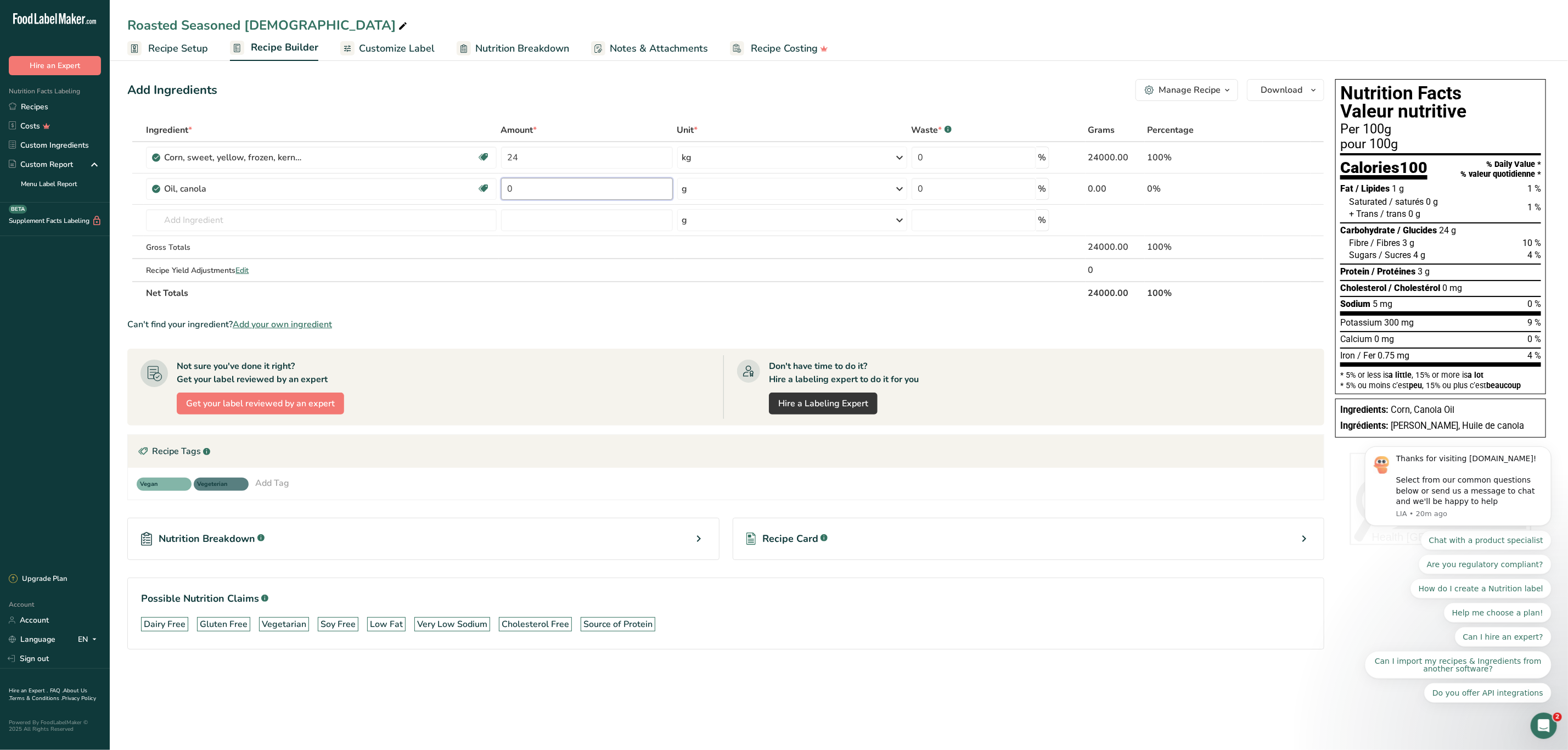
drag, startPoint x: 535, startPoint y: 183, endPoint x: 569, endPoint y: 317, distance: 138.2
click at [500, 185] on td "0" at bounding box center [587, 189] width 176 height 31
click at [897, 185] on div "Ingredient * Amount * Unit * Waste * .a-a{fill:#347362;}.b-a{fill:#fff;} Grams …" at bounding box center [726, 211] width 1197 height 186
drag, startPoint x: 528, startPoint y: 190, endPoint x: 500, endPoint y: 183, distance: 28.9
click at [500, 183] on td "0" at bounding box center [587, 189] width 176 height 31
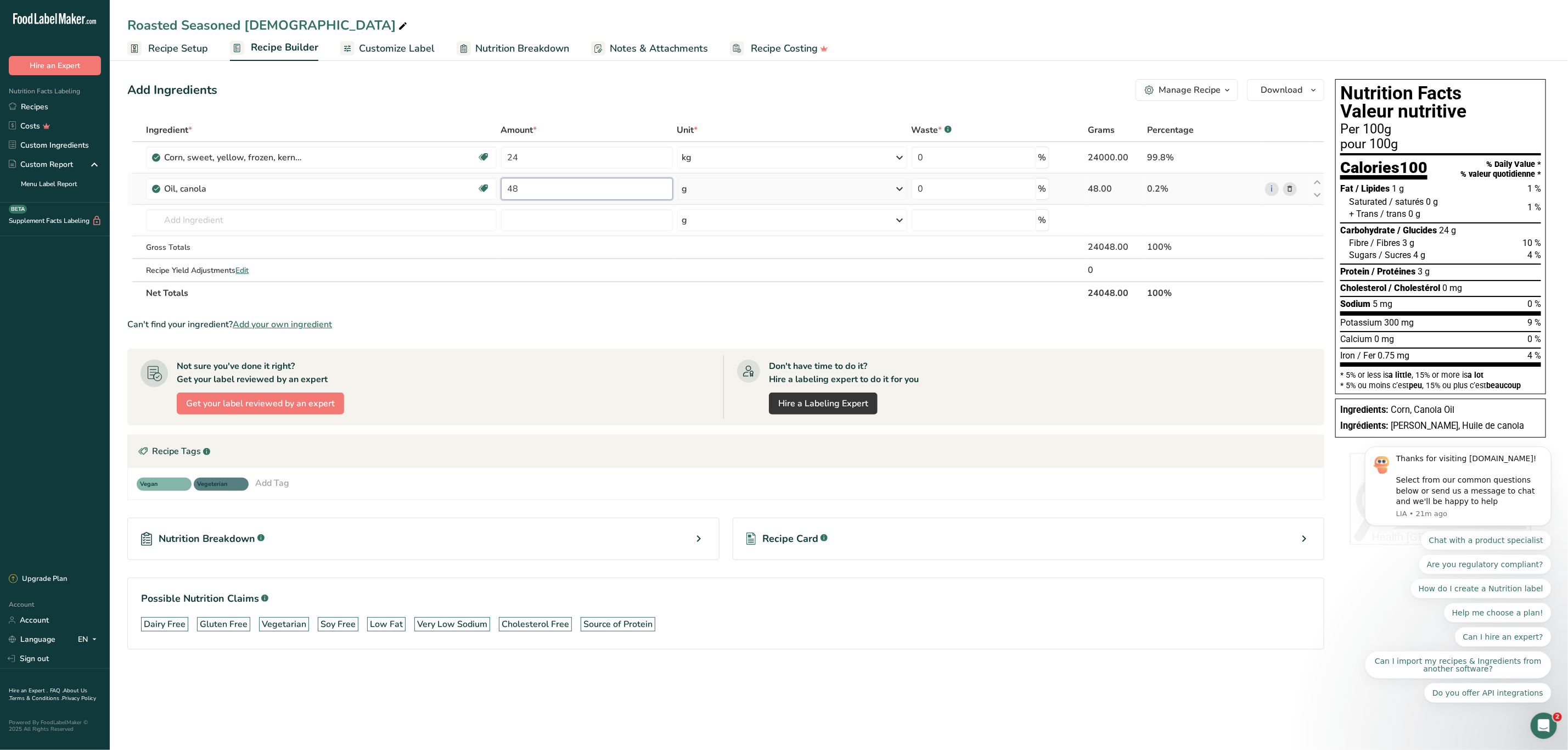
click at [639, 191] on input "48" at bounding box center [587, 189] width 172 height 22
click at [689, 191] on div "Ingredient * Amount * Unit * Waste * .a-a{fill:#347362;}.b-a{fill:#fff;} Grams …" at bounding box center [726, 211] width 1197 height 186
type input "0"
click at [38, 660] on link "Sign out" at bounding box center [55, 658] width 110 height 19
